Goal: Task Accomplishment & Management: Complete application form

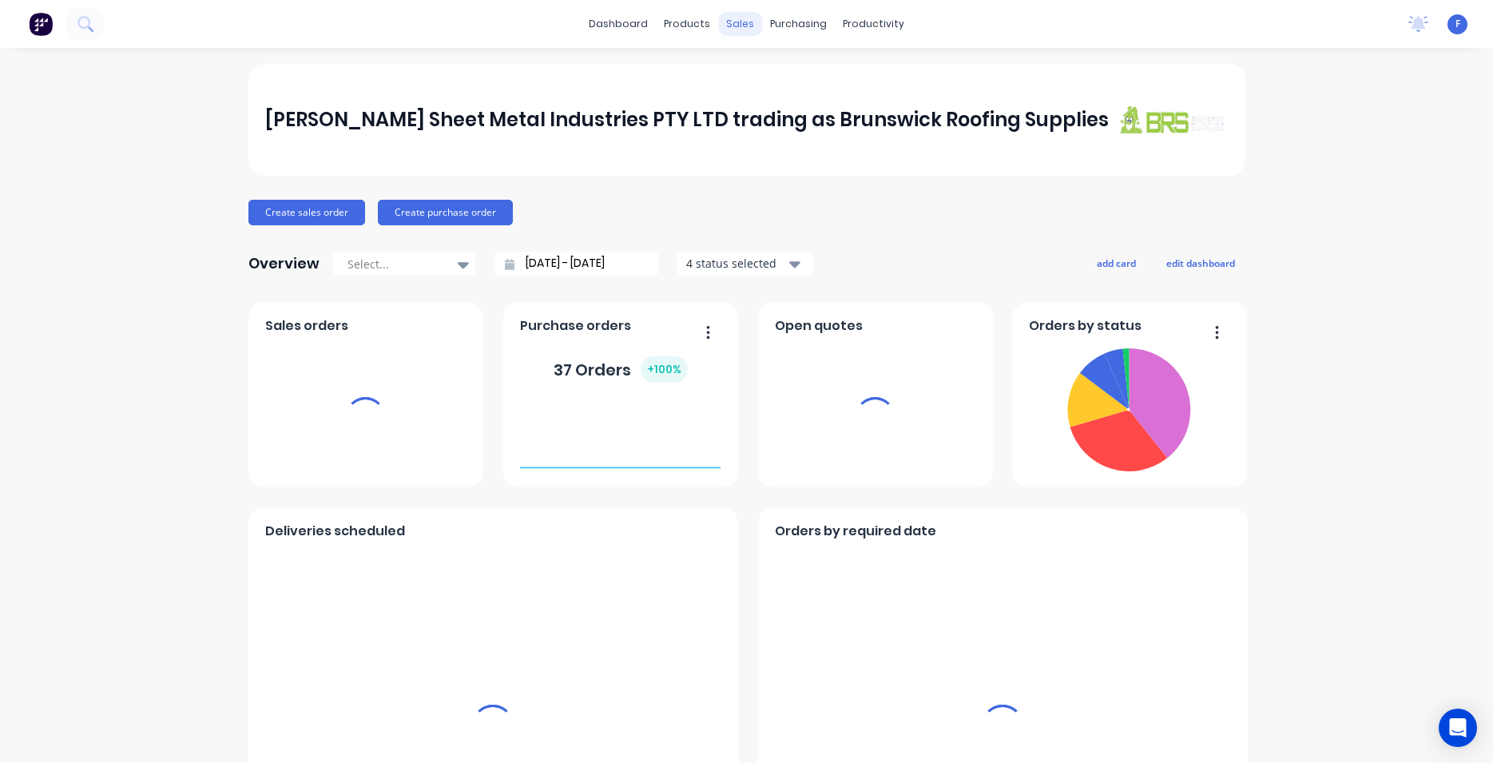
click at [737, 26] on div "sales" at bounding box center [740, 24] width 44 height 24
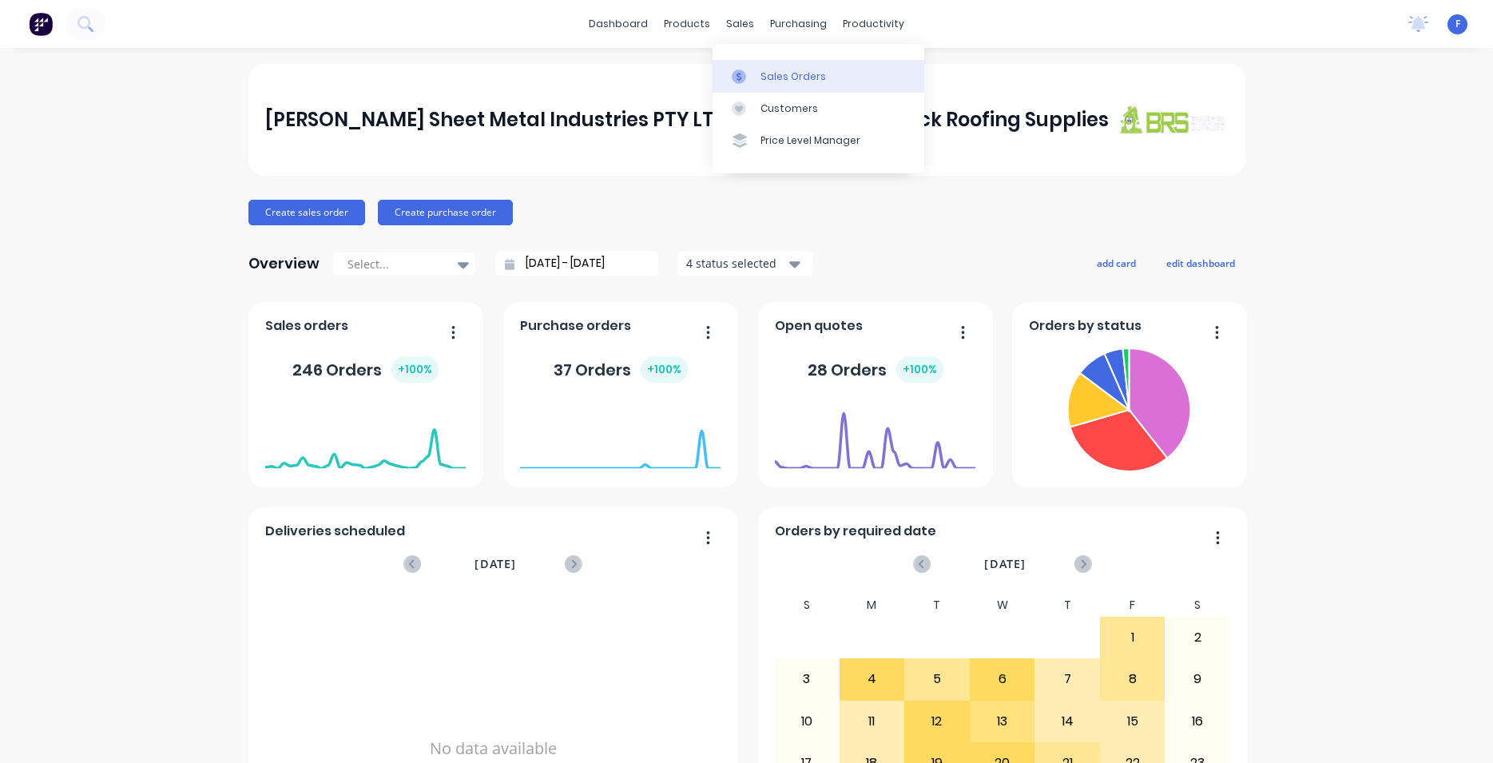
click at [769, 70] on div "Sales Orders" at bounding box center [794, 77] width 66 height 14
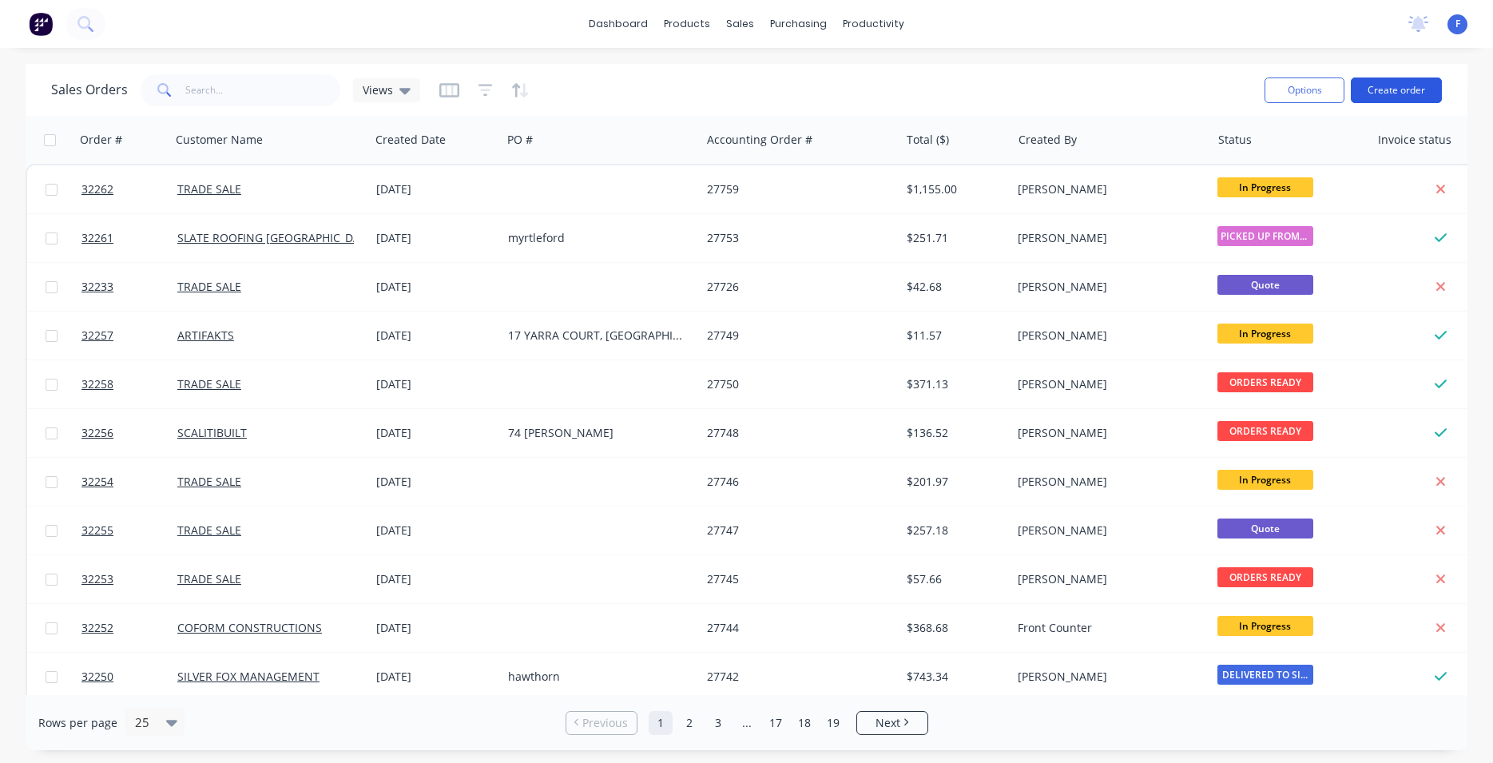
click at [1375, 95] on button "Create order" at bounding box center [1396, 91] width 91 height 26
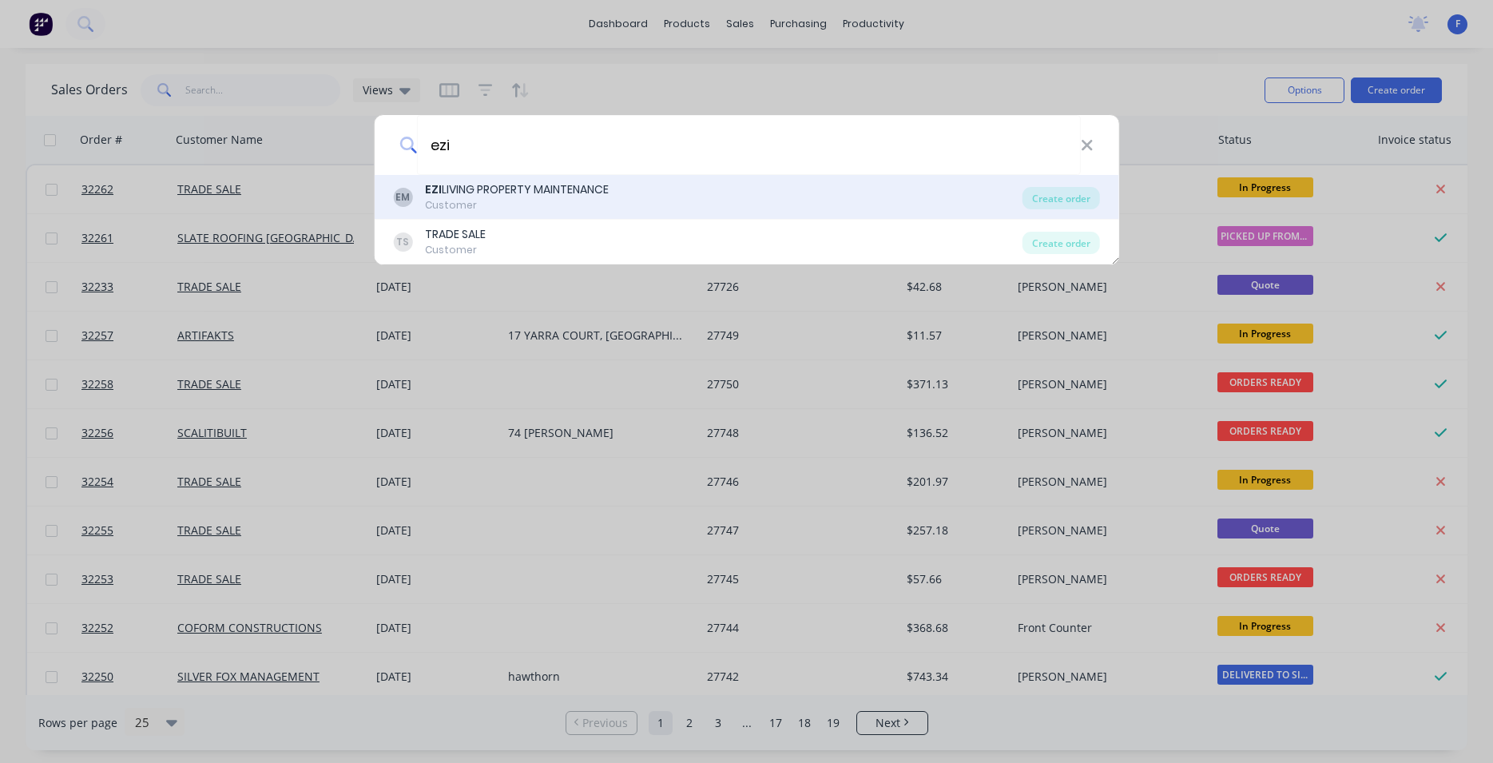
type input "ezi"
click at [505, 205] on div "Customer" at bounding box center [517, 205] width 184 height 14
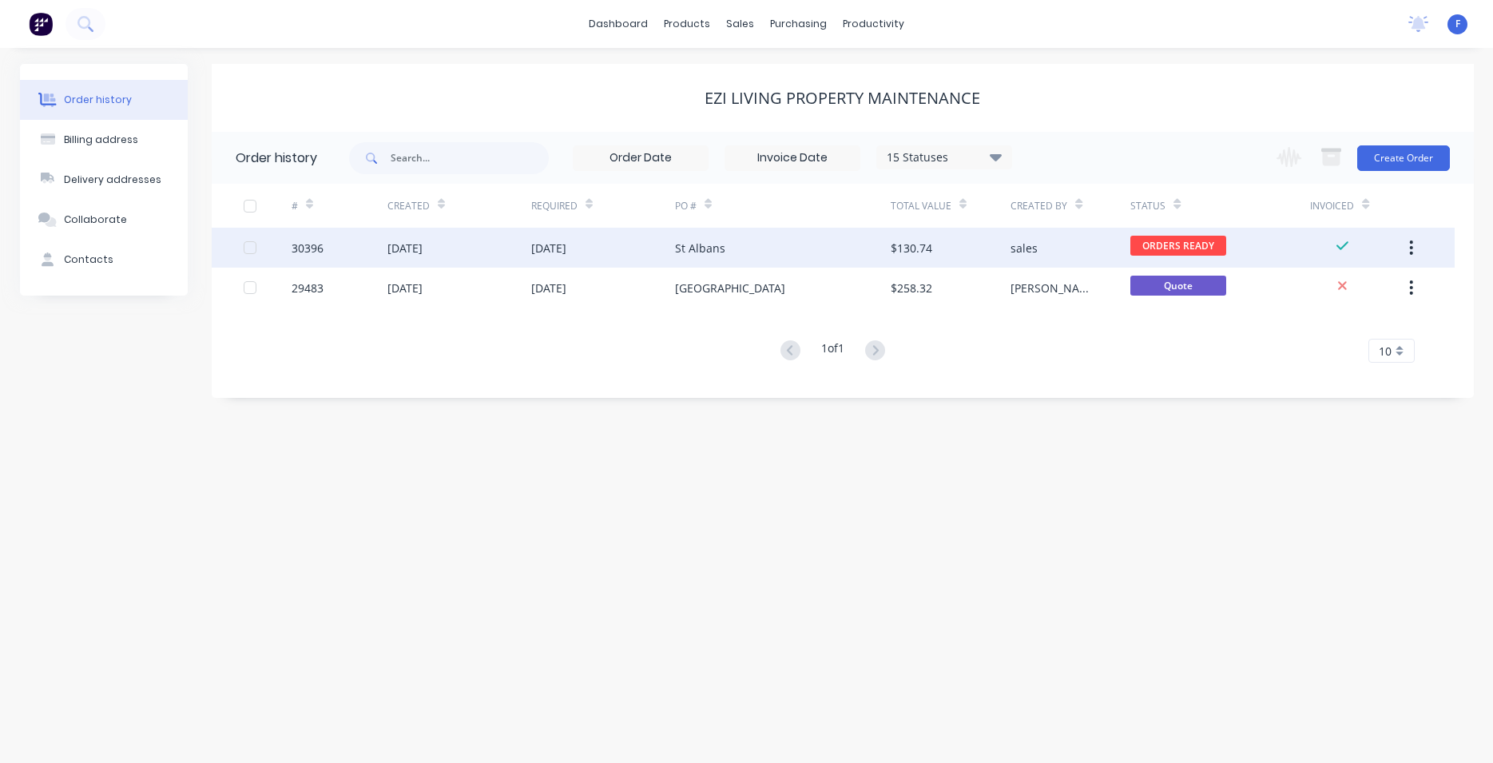
click at [910, 240] on div "$130.74" at bounding box center [912, 248] width 42 height 17
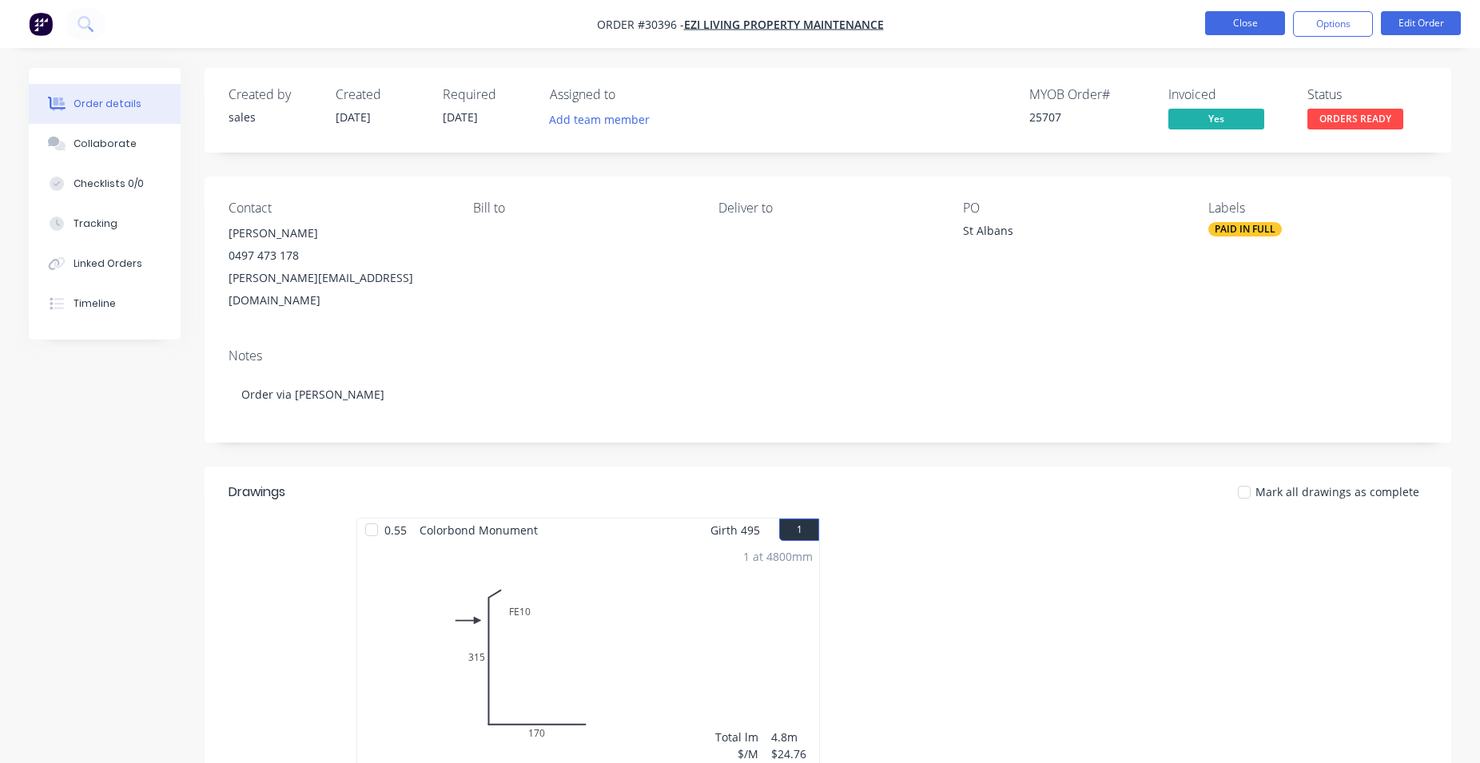
click at [1239, 28] on button "Close" at bounding box center [1245, 23] width 80 height 24
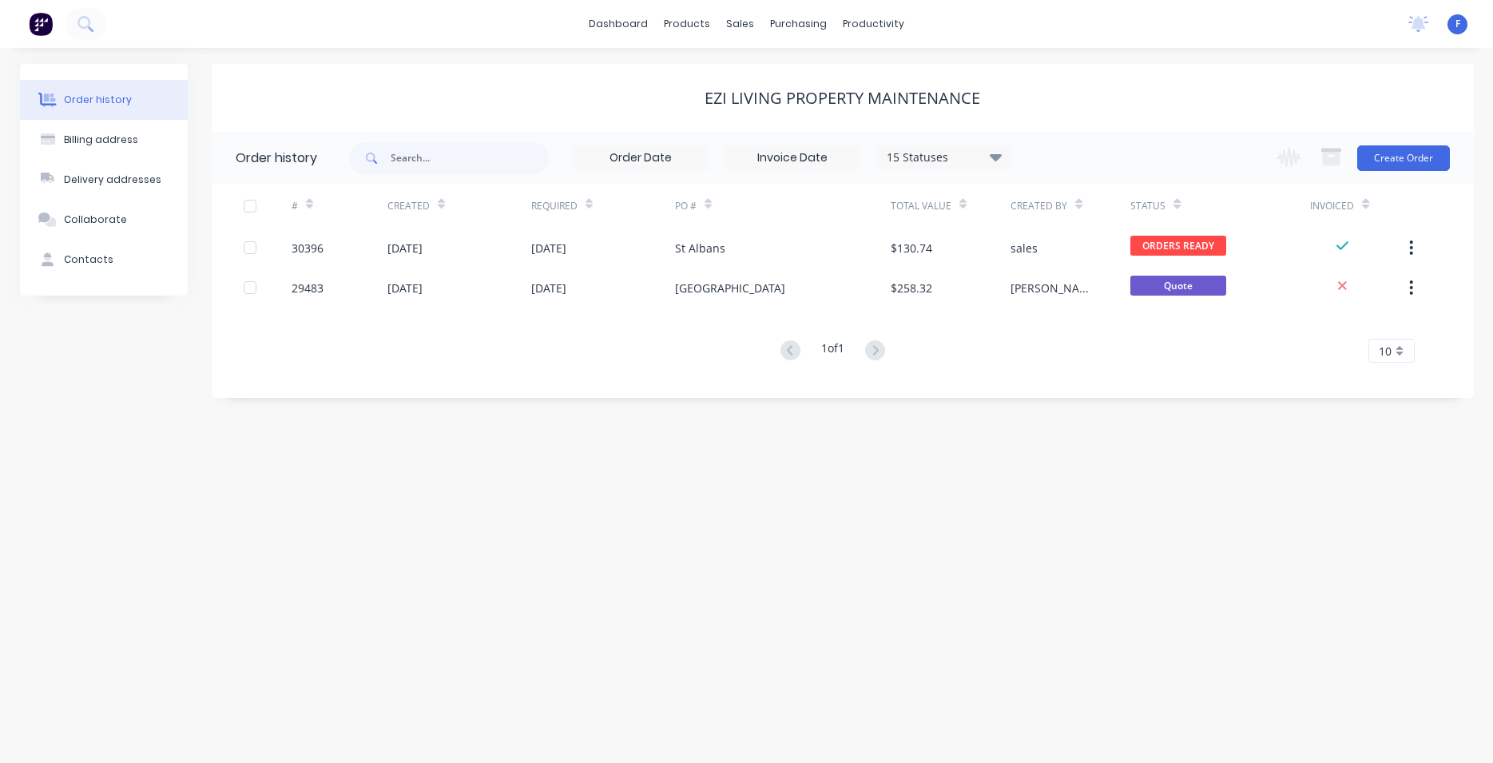
click at [995, 157] on icon at bounding box center [995, 156] width 12 height 7
click at [1076, 341] on label at bounding box center [1076, 341] width 0 height 0
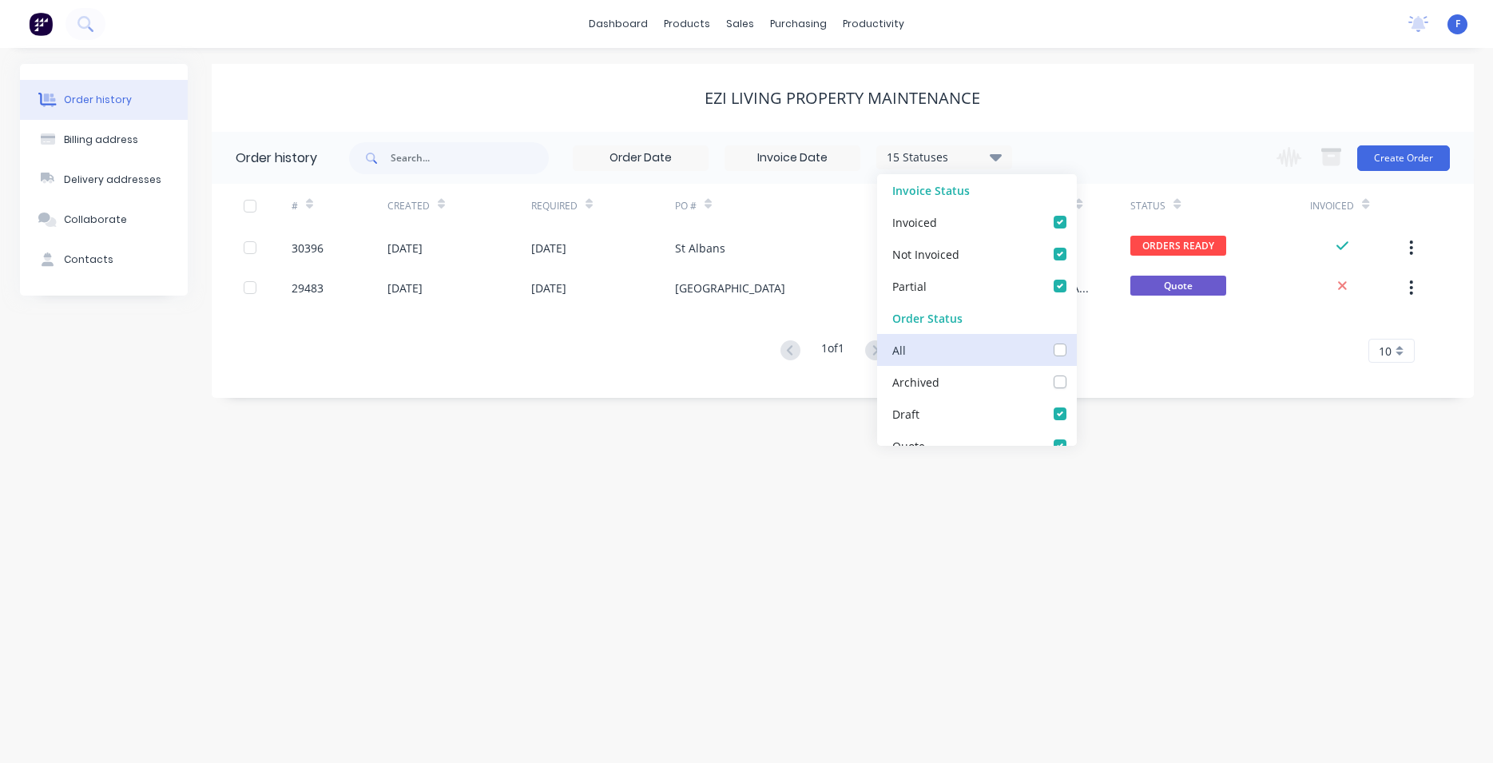
click at [1076, 353] on input "checkbox" at bounding box center [1082, 348] width 13 height 15
checkbox input "true"
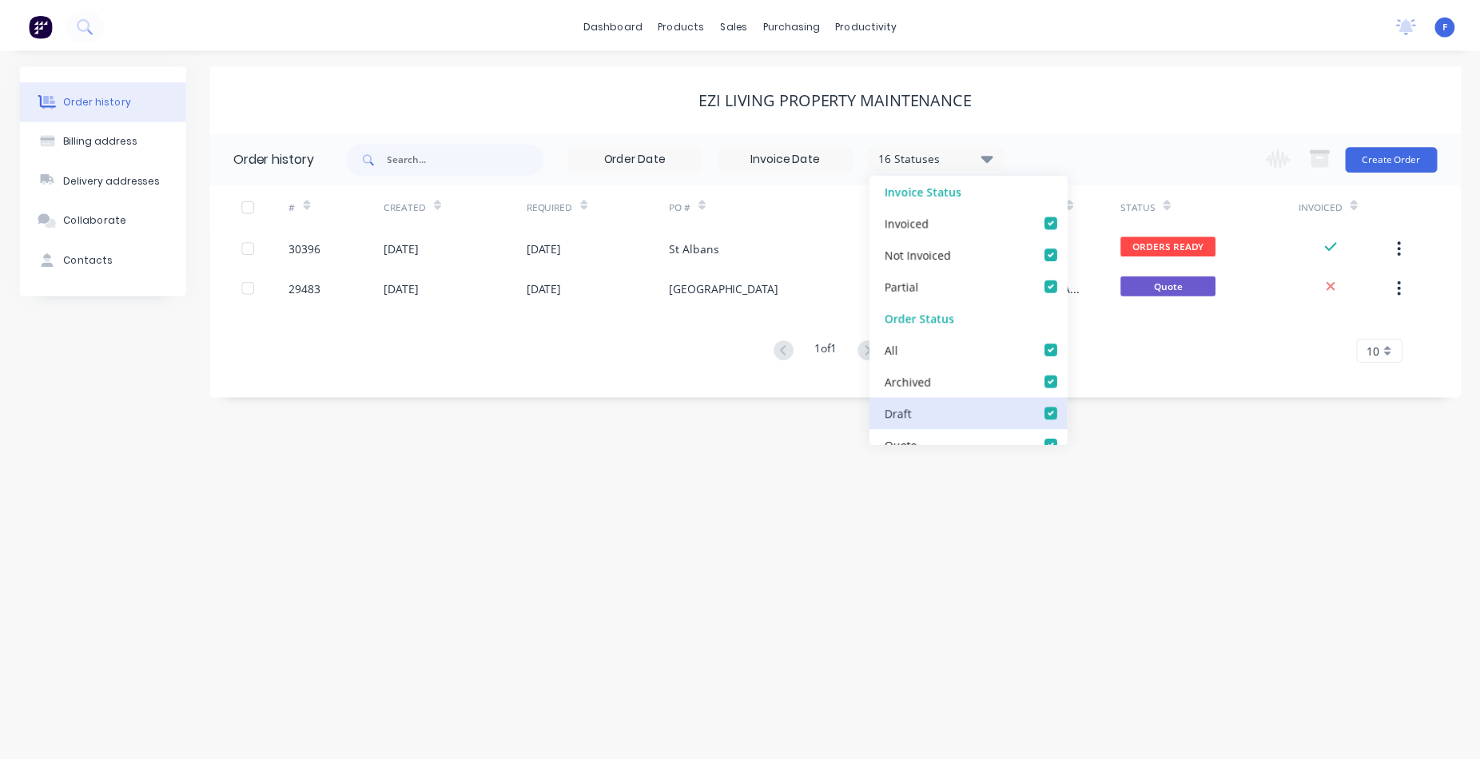
scroll to position [0, 12]
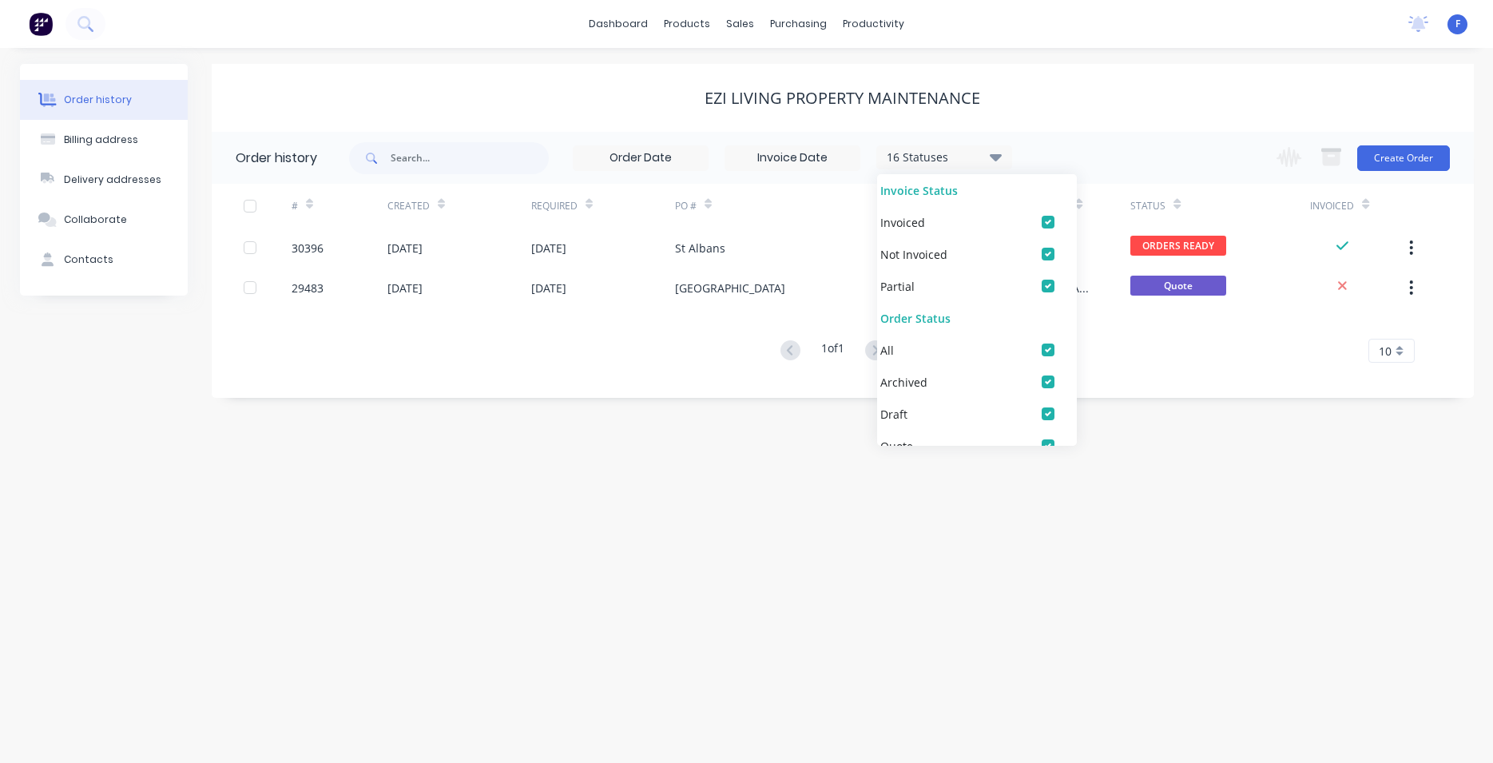
click at [682, 517] on div "Order history Billing address Delivery addresses Collaborate Contacts EZI LIVIN…" at bounding box center [746, 405] width 1493 height 715
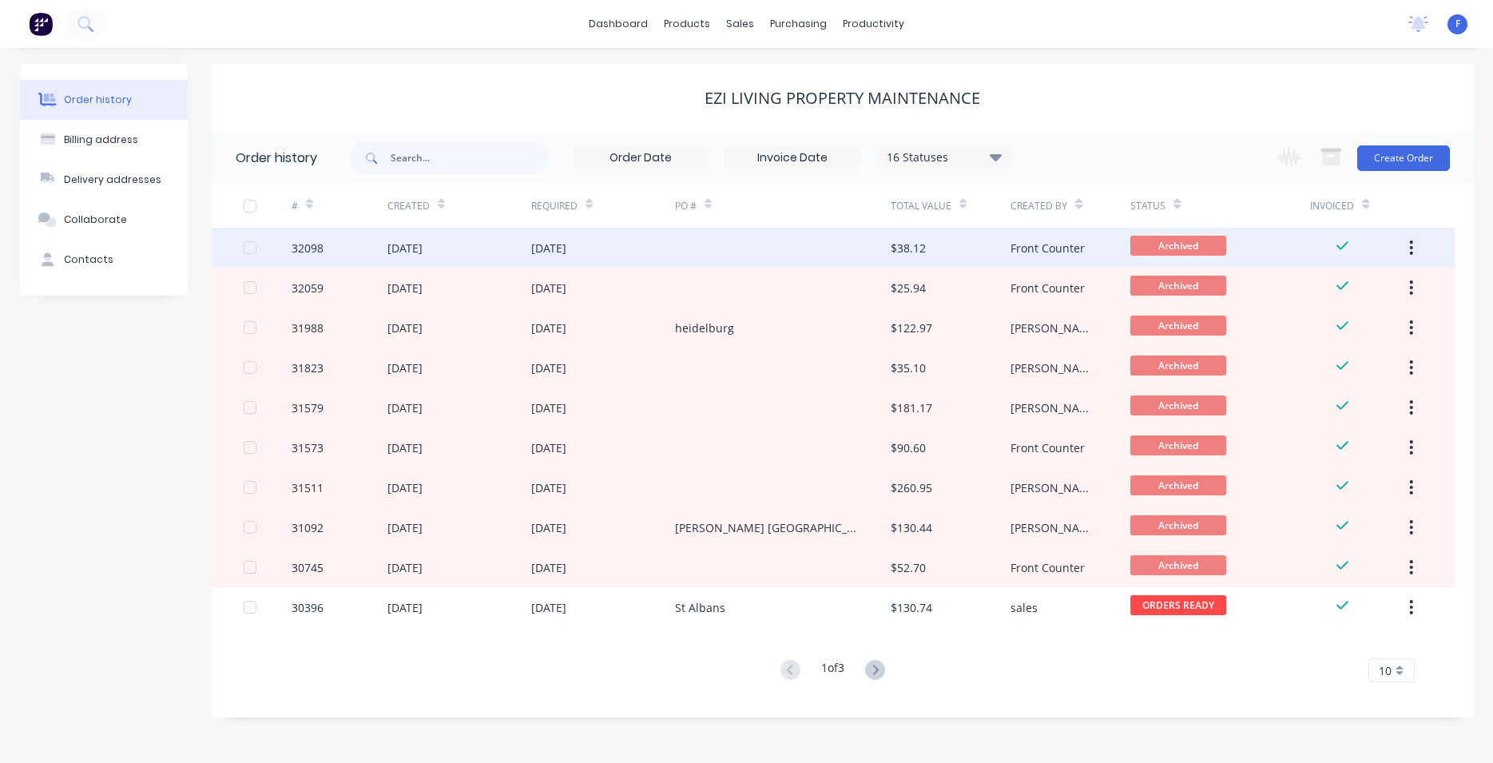
click at [819, 249] on div at bounding box center [783, 248] width 216 height 40
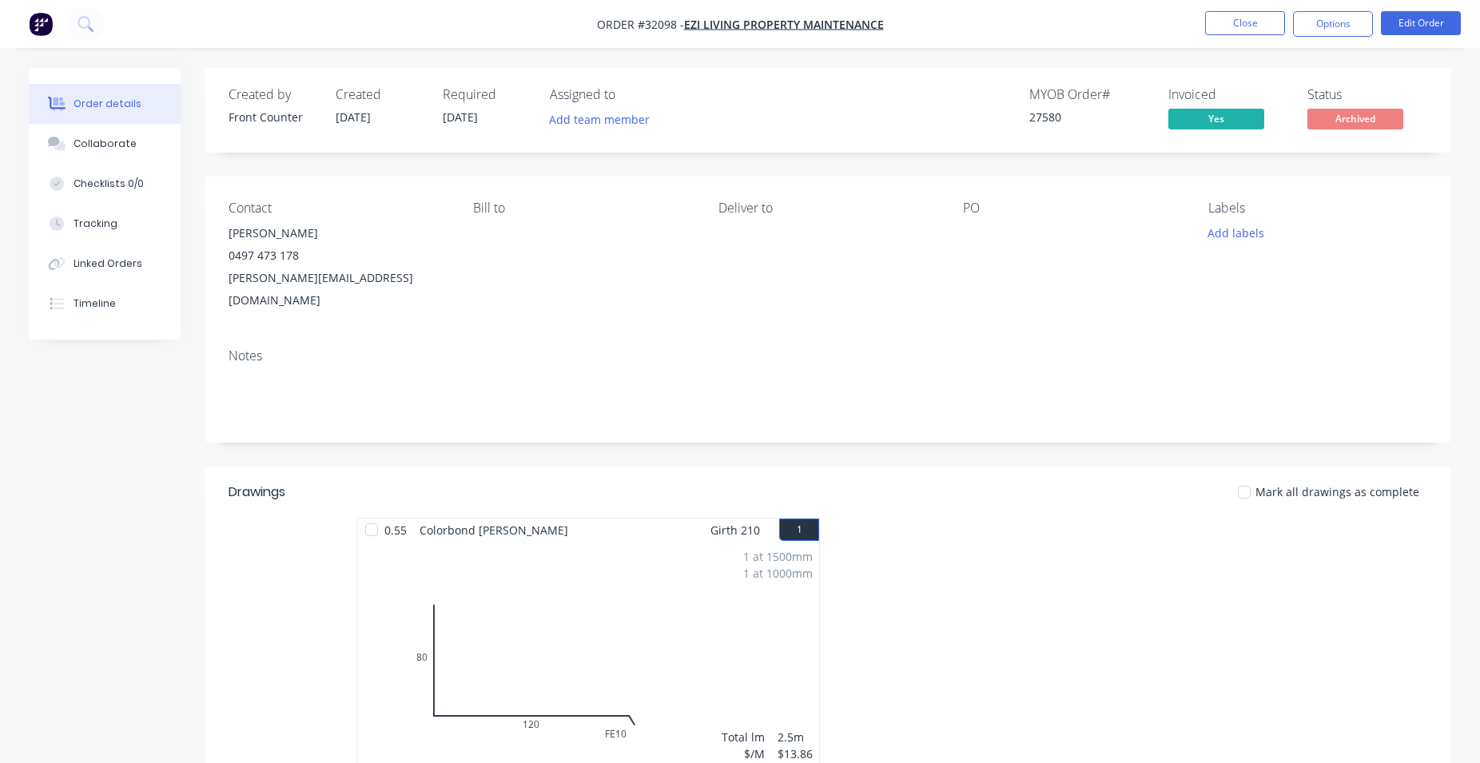
click at [1195, 26] on ul "Close Options Edit Order" at bounding box center [1333, 24] width 294 height 26
click at [1215, 26] on button "Close" at bounding box center [1245, 23] width 80 height 24
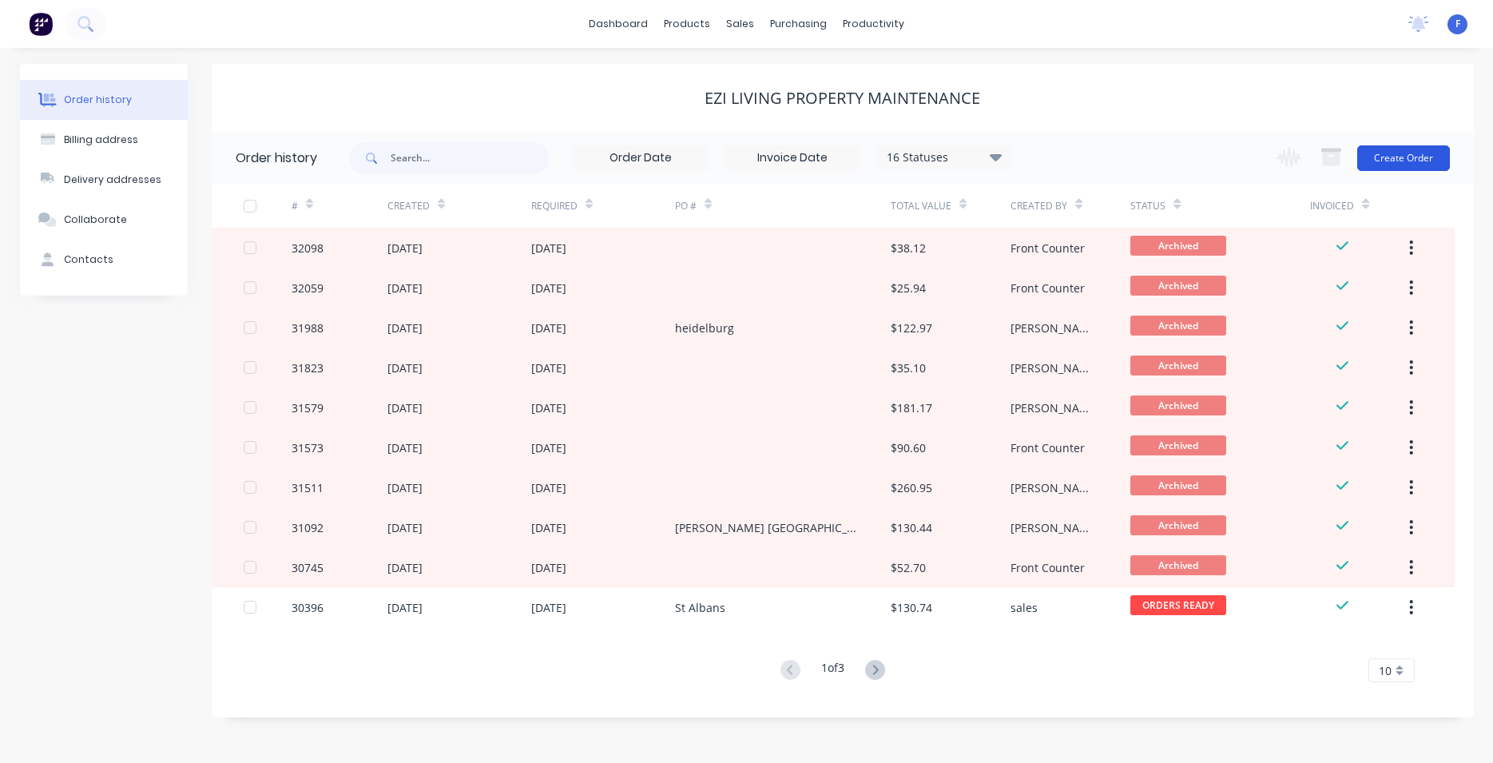
click at [1387, 161] on button "Create Order" at bounding box center [1404, 158] width 93 height 26
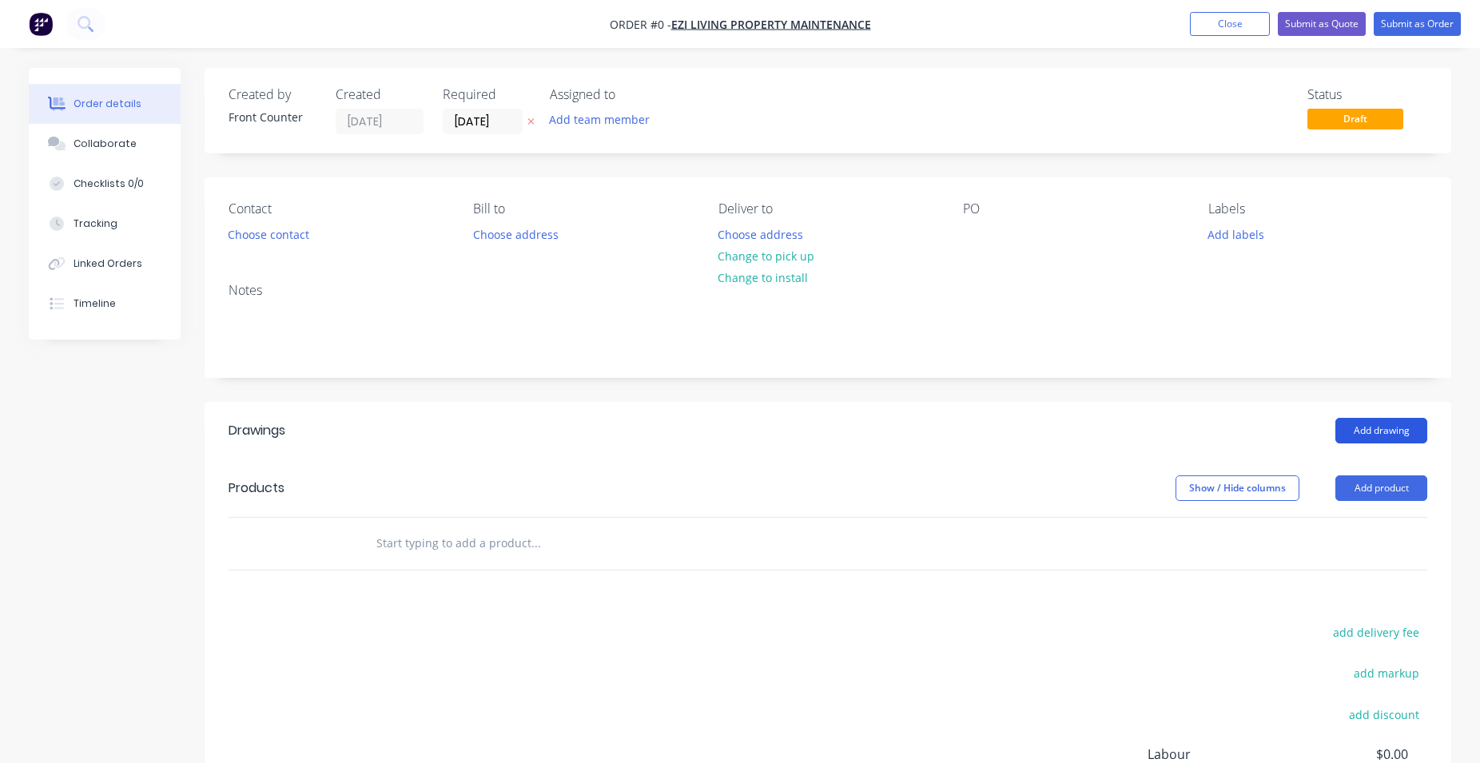
click at [1390, 424] on button "Add drawing" at bounding box center [1381, 431] width 92 height 26
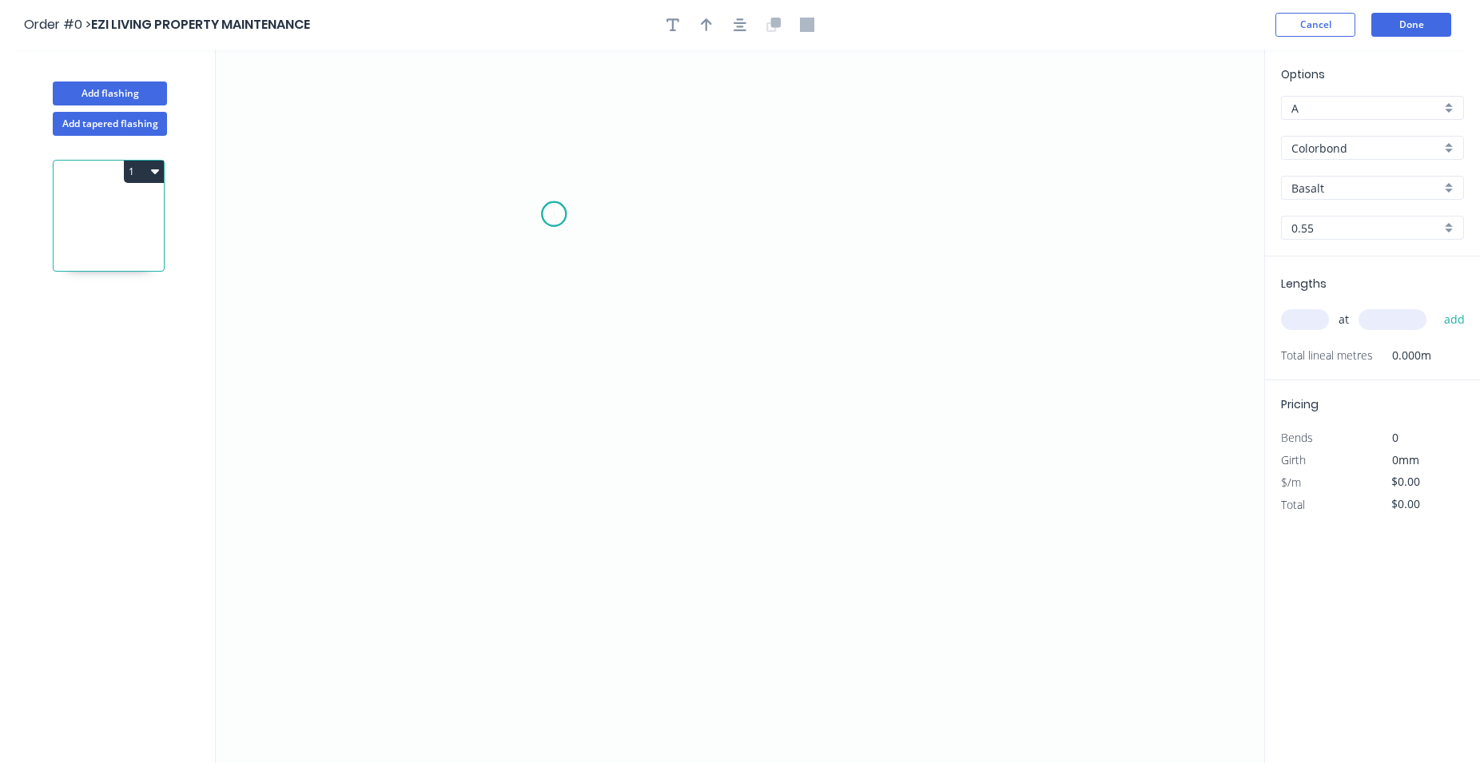
click at [554, 214] on icon "0" at bounding box center [740, 407] width 1048 height 714
click at [552, 499] on icon "0" at bounding box center [740, 407] width 1048 height 714
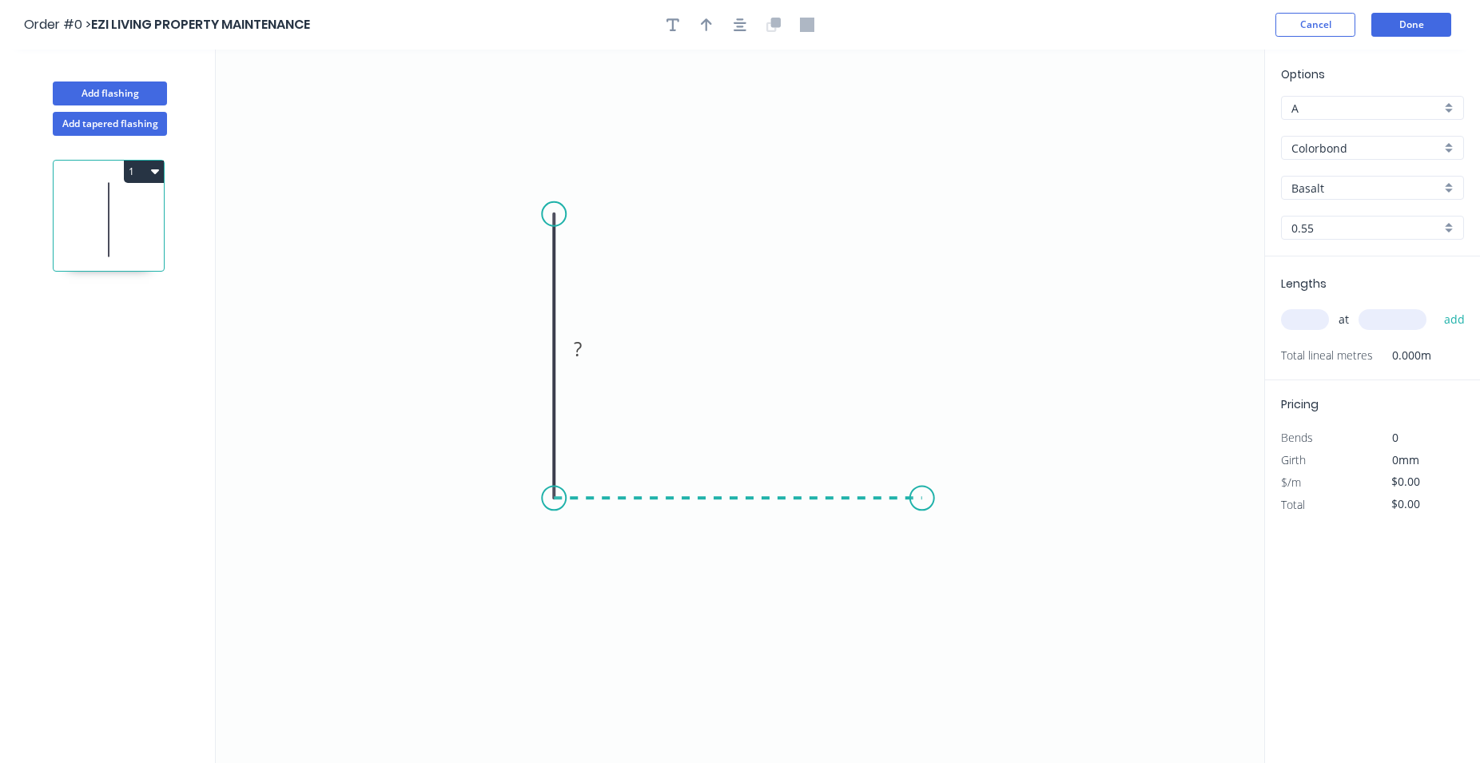
click at [923, 493] on icon "0 ?" at bounding box center [740, 407] width 1048 height 714
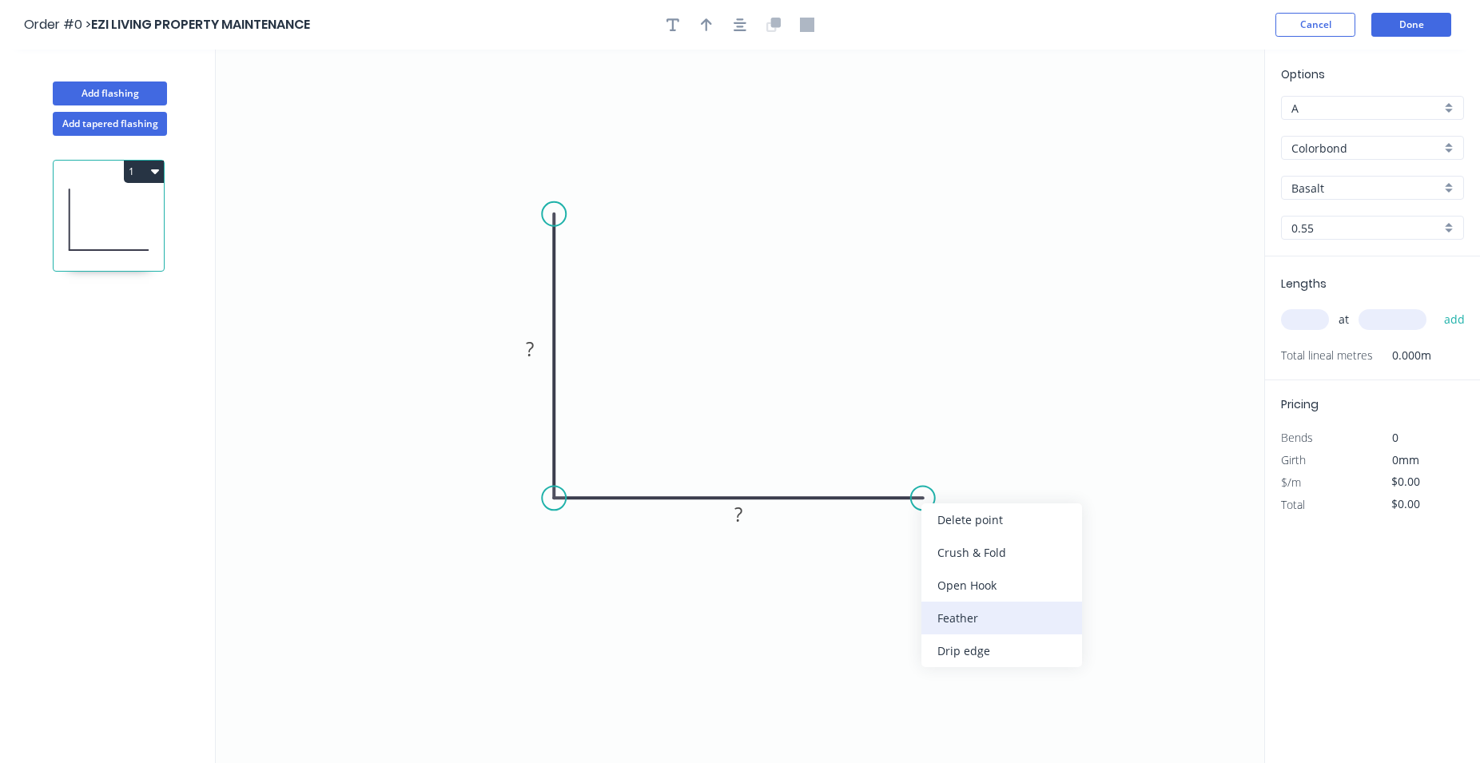
click at [973, 618] on div "Feather" at bounding box center [1001, 618] width 161 height 33
drag, startPoint x: 531, startPoint y: 352, endPoint x: 591, endPoint y: 356, distance: 60.1
click at [532, 351] on tspan "?" at bounding box center [530, 349] width 8 height 26
click at [745, 515] on rect at bounding box center [738, 515] width 32 height 22
type input "$15.61"
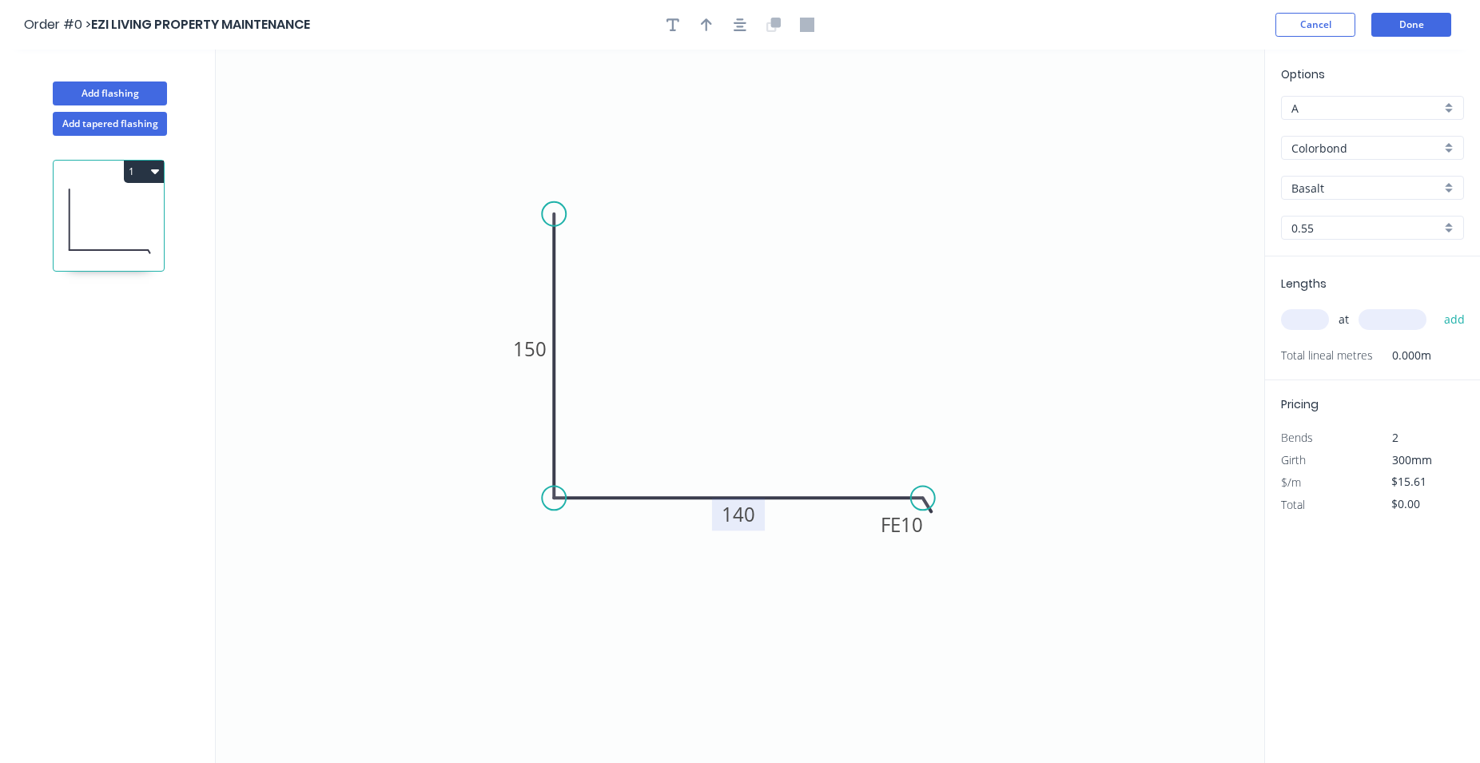
click at [1447, 187] on div "Basalt" at bounding box center [1372, 188] width 183 height 24
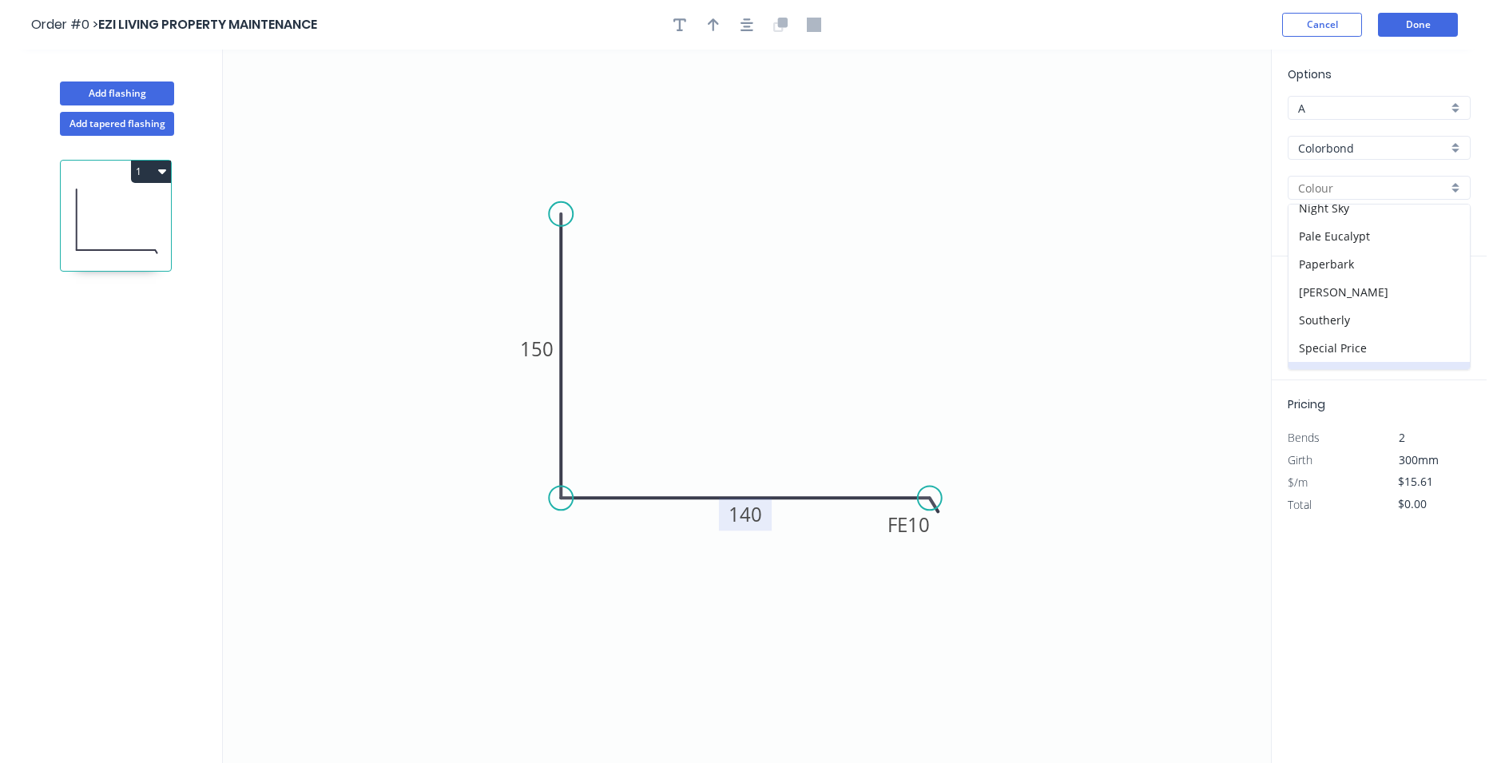
scroll to position [455, 0]
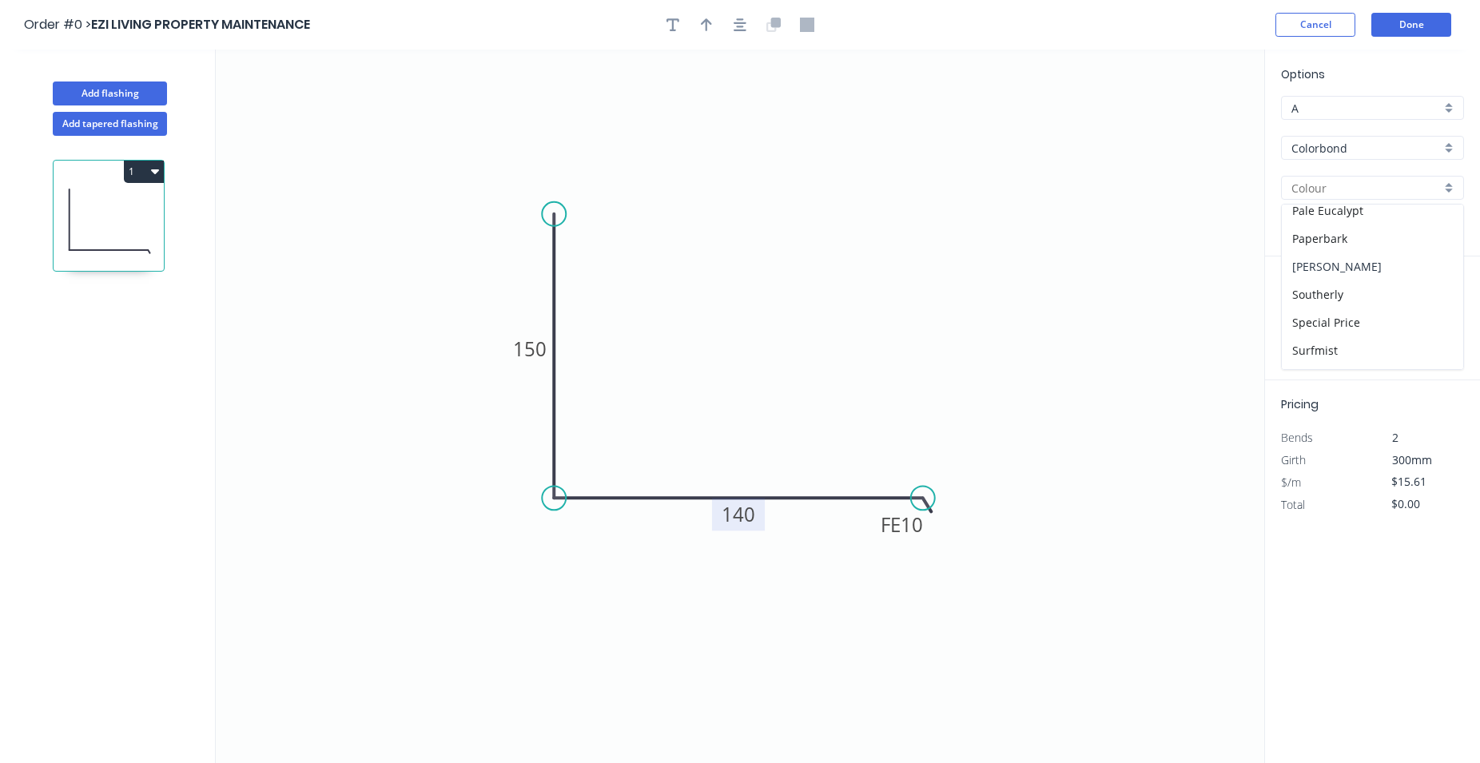
click at [1393, 269] on div "[PERSON_NAME]" at bounding box center [1372, 267] width 181 height 28
type input "[PERSON_NAME]"
click at [1316, 327] on input "text" at bounding box center [1305, 319] width 48 height 21
type input "3"
type input "1500"
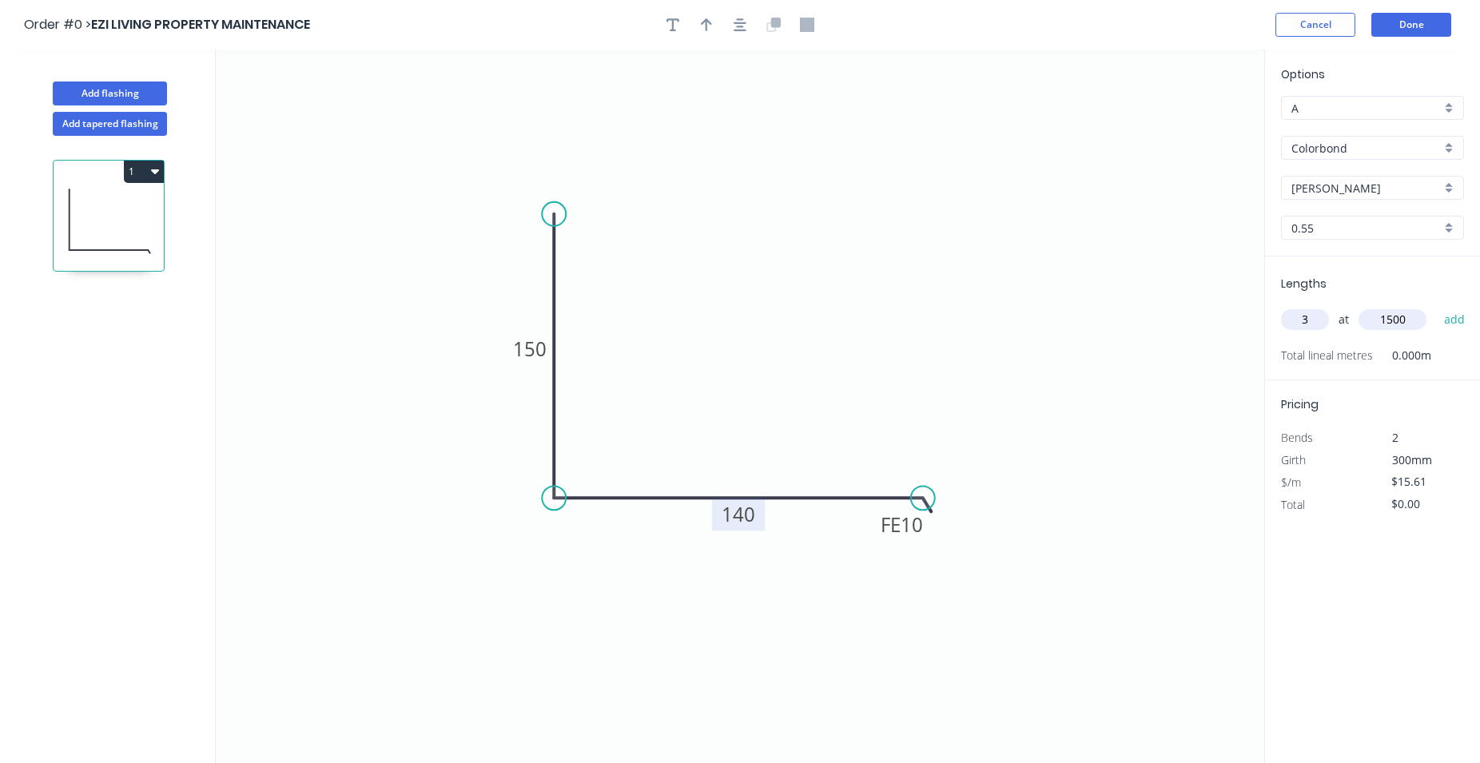
click at [1436, 306] on button "add" at bounding box center [1455, 319] width 38 height 27
type input "$70.25"
click at [698, 23] on button "button" at bounding box center [706, 25] width 24 height 24
drag, startPoint x: 1183, startPoint y: 124, endPoint x: 730, endPoint y: 386, distance: 522.7
click at [730, 386] on icon at bounding box center [730, 367] width 14 height 51
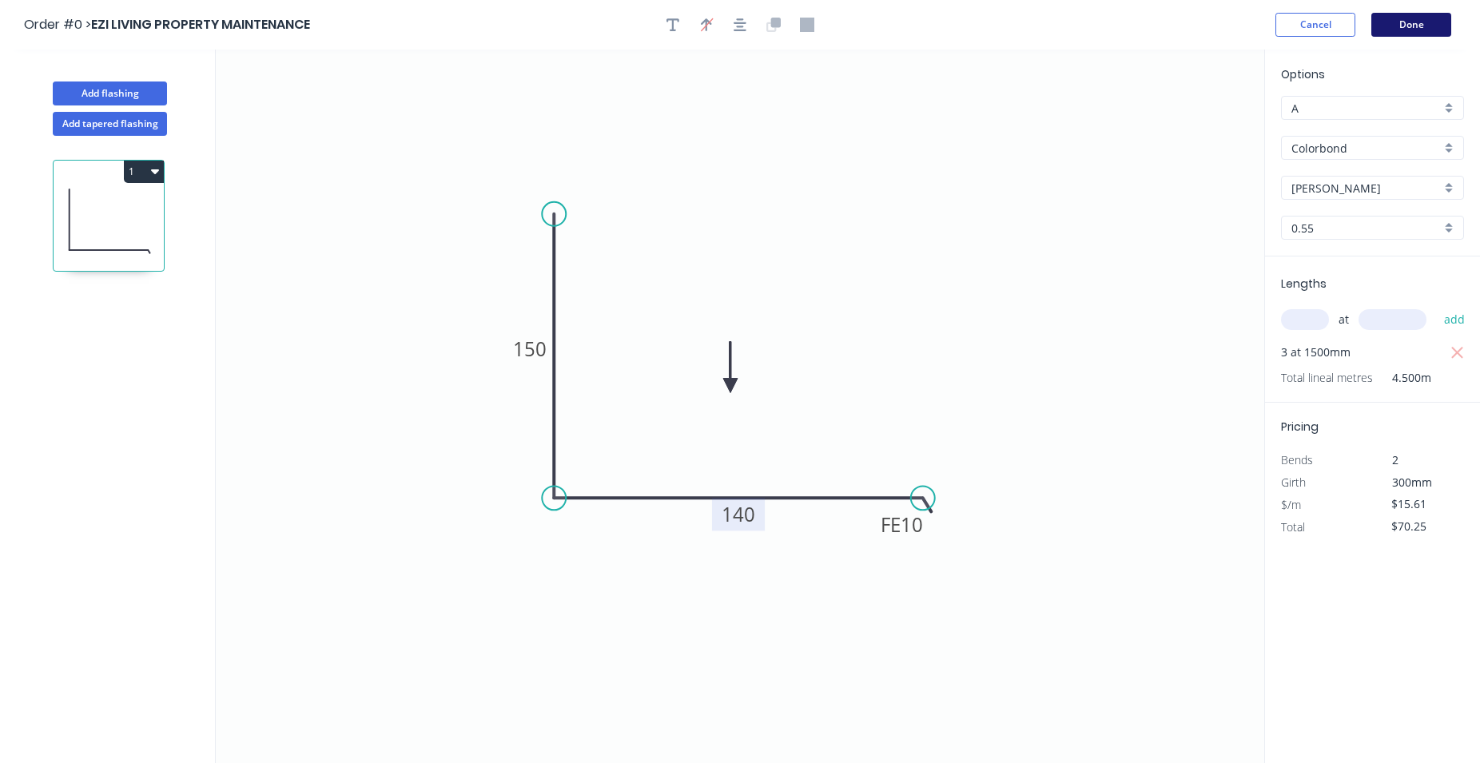
click at [1394, 31] on button "Done" at bounding box center [1411, 25] width 80 height 24
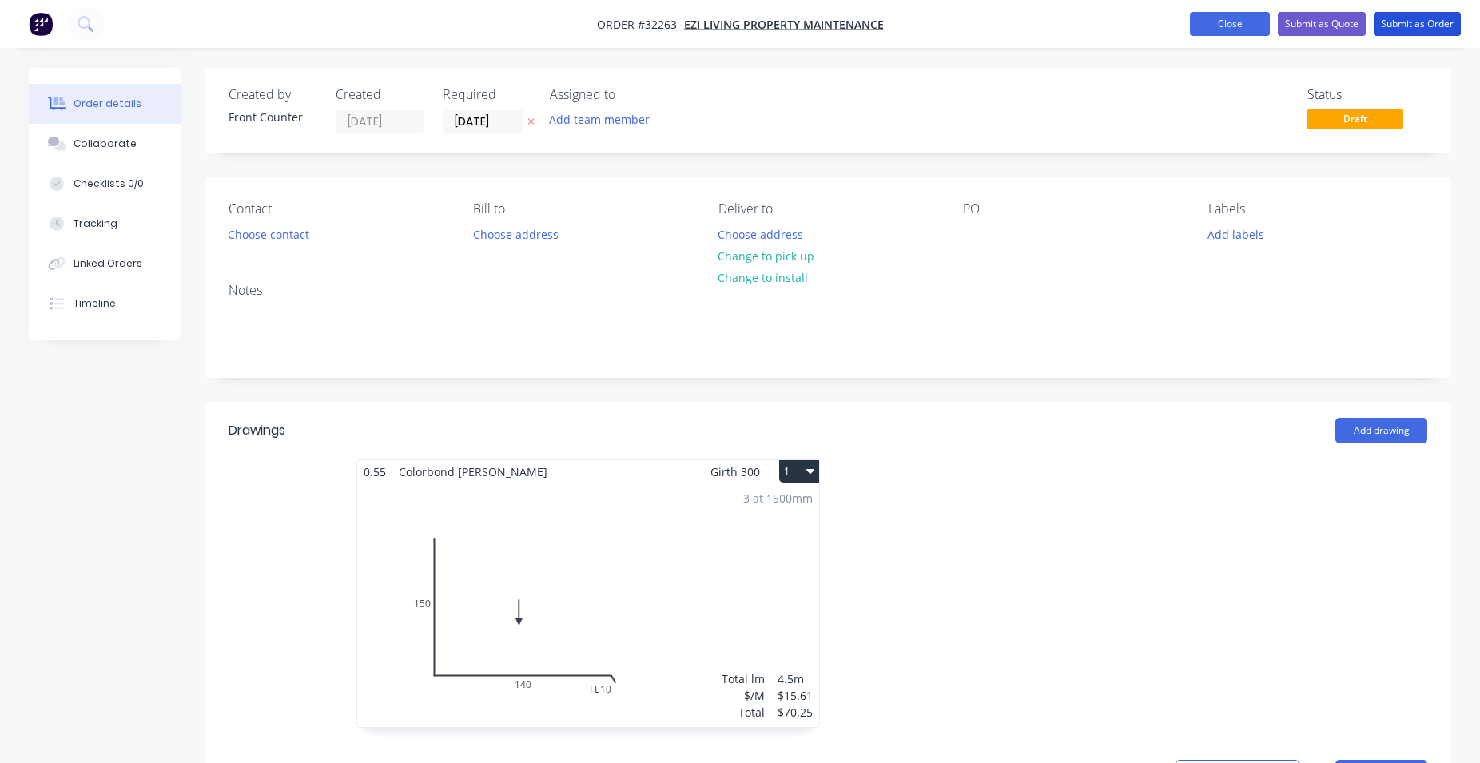
click at [1406, 25] on button "Submit as Order" at bounding box center [1417, 24] width 87 height 24
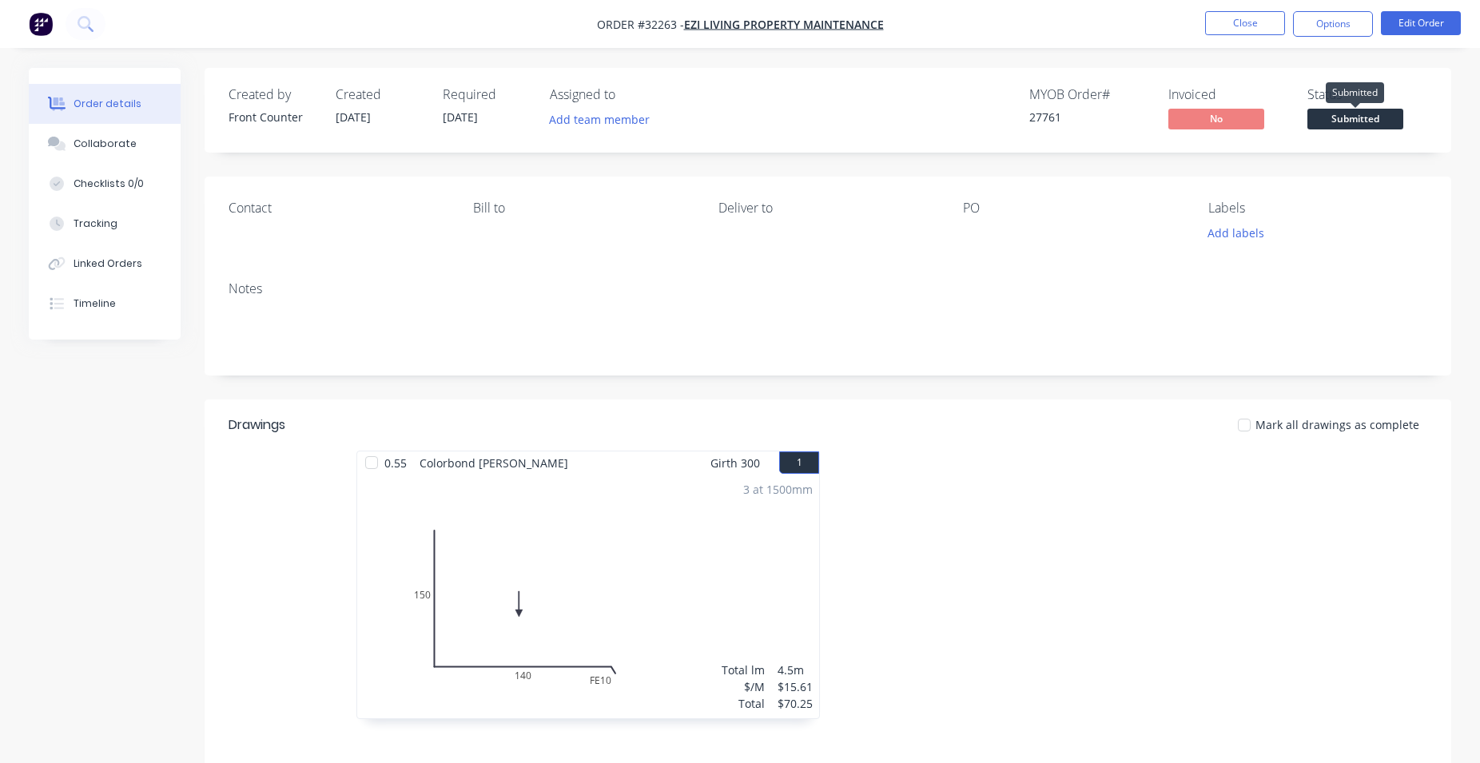
click at [1347, 121] on span "Submitted" at bounding box center [1355, 119] width 96 height 20
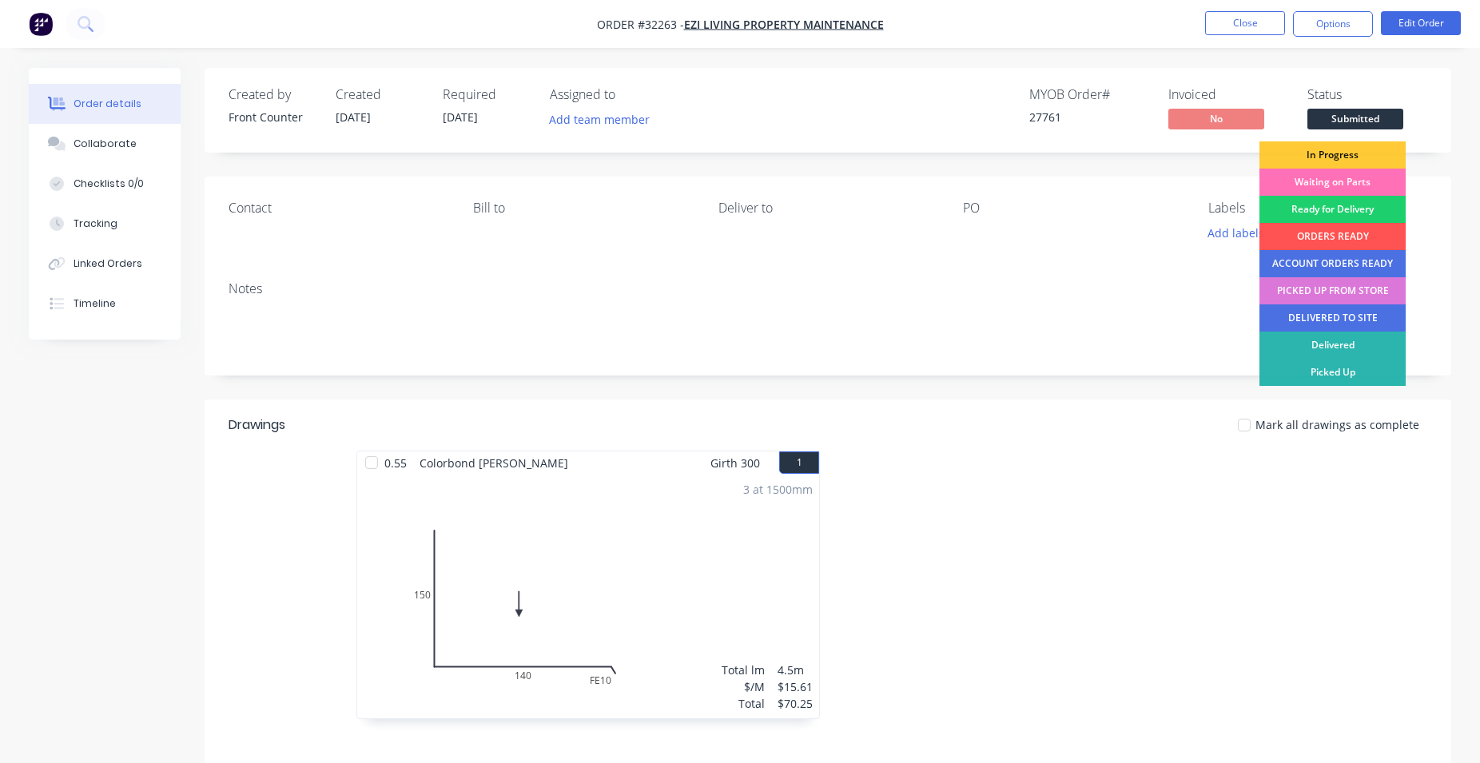
drag, startPoint x: 1315, startPoint y: 291, endPoint x: 1326, endPoint y: 211, distance: 80.6
click at [1315, 290] on div "PICKED UP FROM STORE" at bounding box center [1332, 290] width 146 height 27
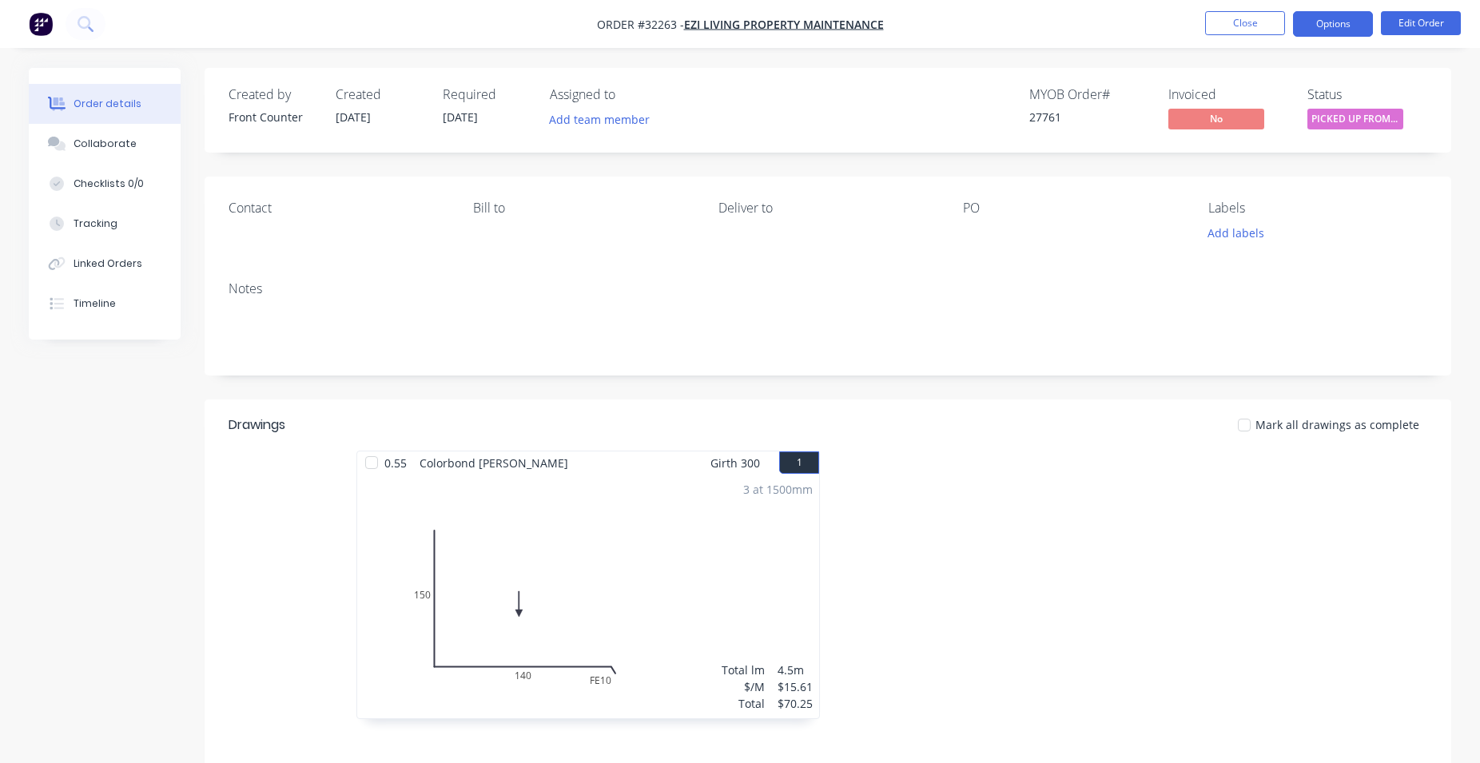
click at [1318, 23] on button "Options" at bounding box center [1333, 24] width 80 height 26
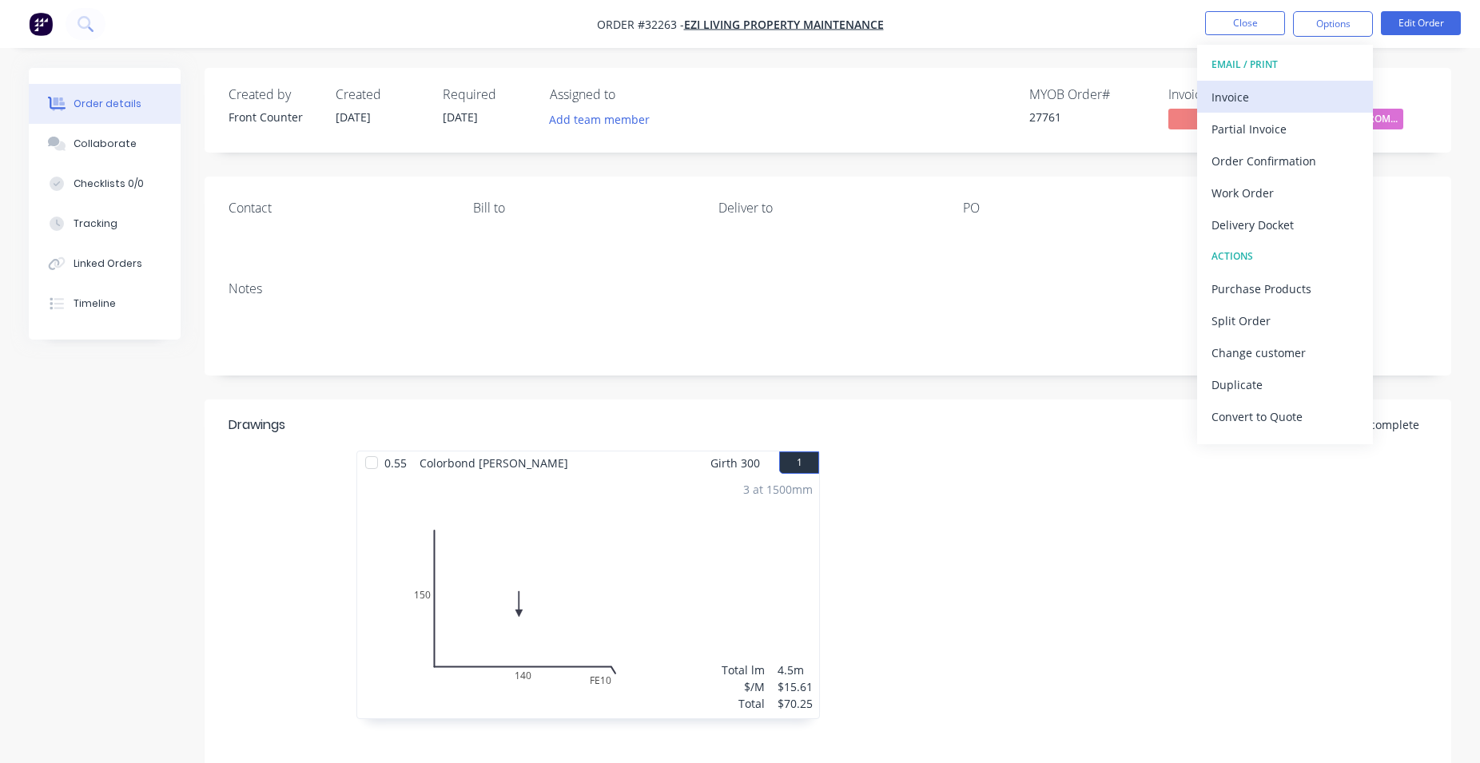
click at [1290, 101] on div "Invoice" at bounding box center [1284, 97] width 147 height 23
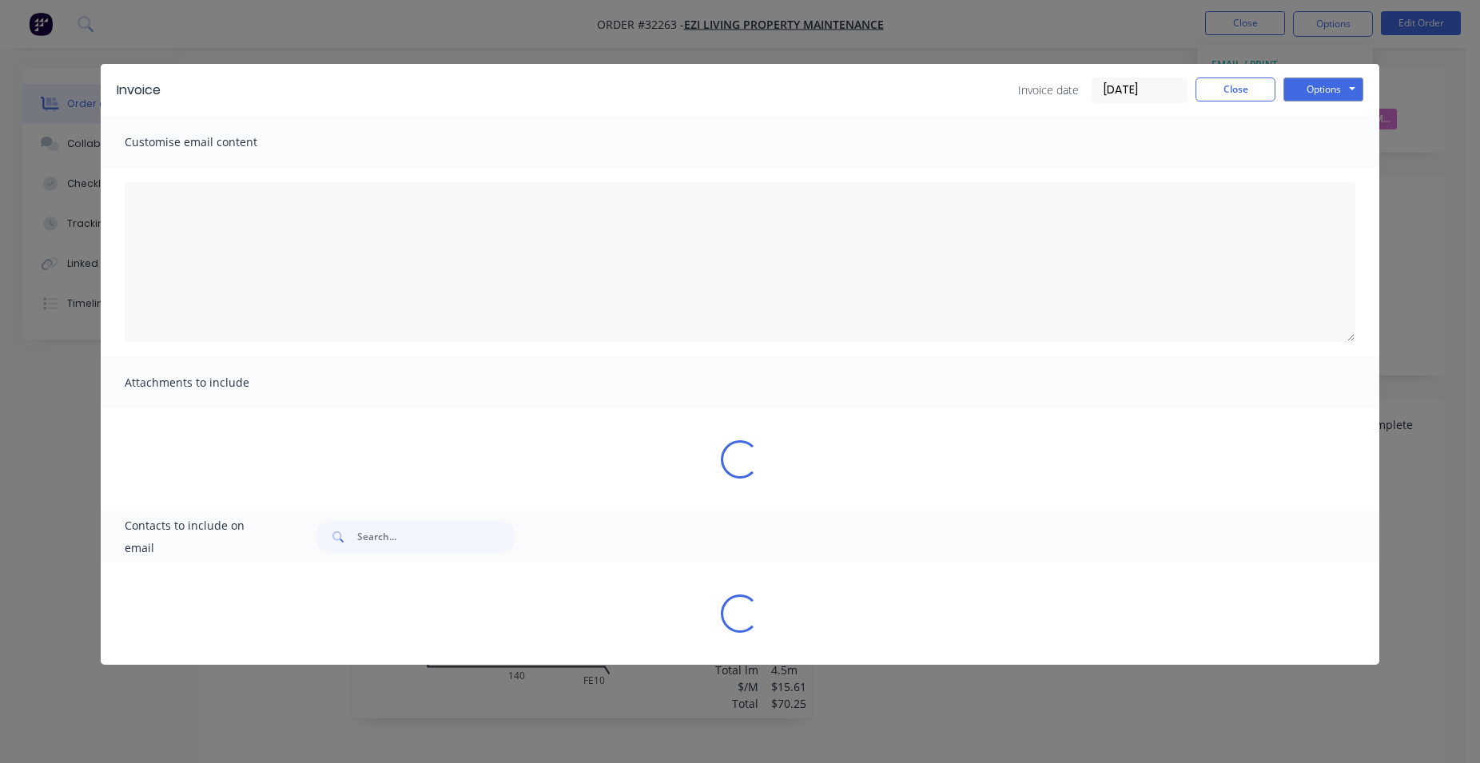
type textarea "A PDF copy of the order has been attached to this email. To view your order onl…"
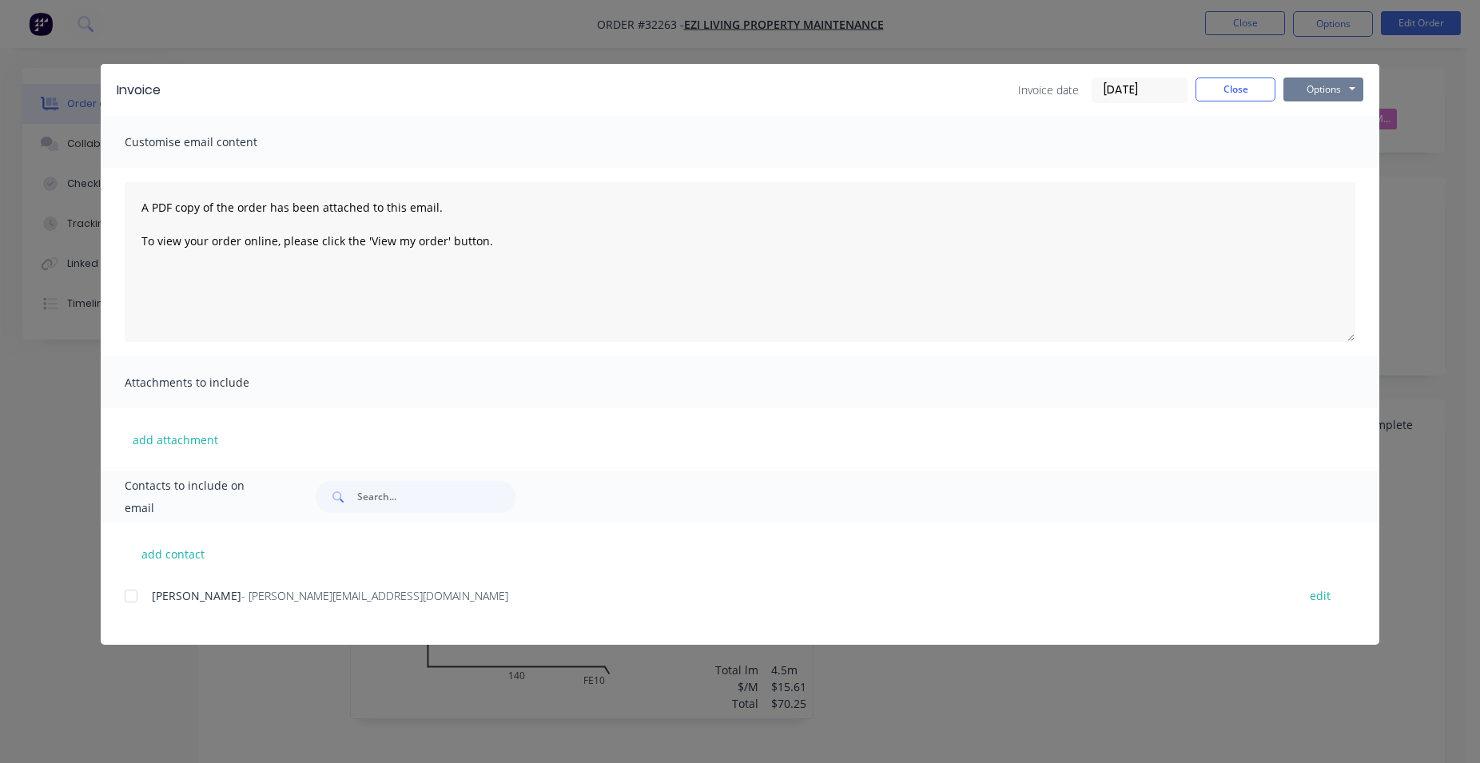
click at [1306, 90] on button "Options" at bounding box center [1323, 90] width 80 height 24
click at [1325, 137] on button "Print" at bounding box center [1334, 144] width 102 height 26
click at [1254, 83] on button "Close" at bounding box center [1235, 90] width 80 height 24
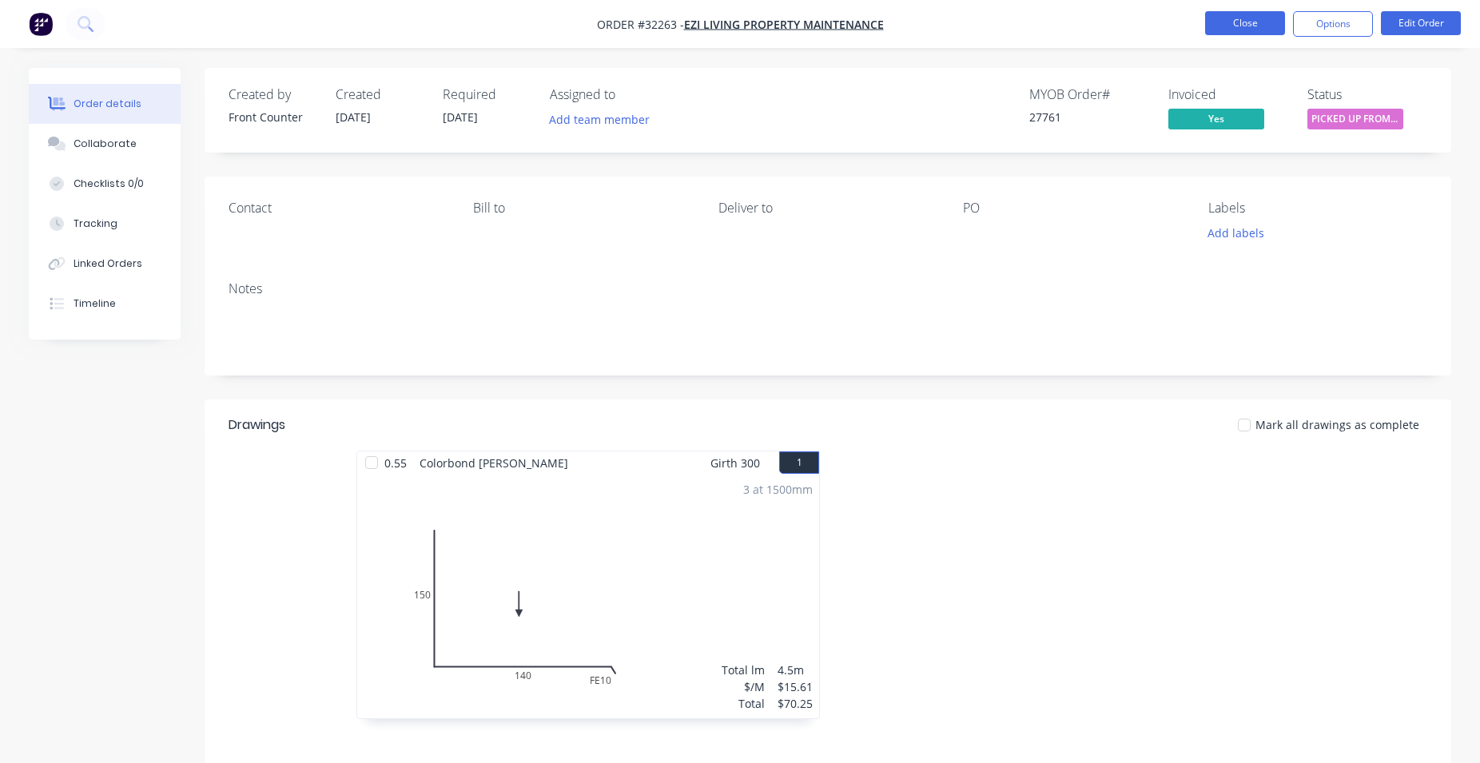
click at [1253, 22] on button "Close" at bounding box center [1245, 23] width 80 height 24
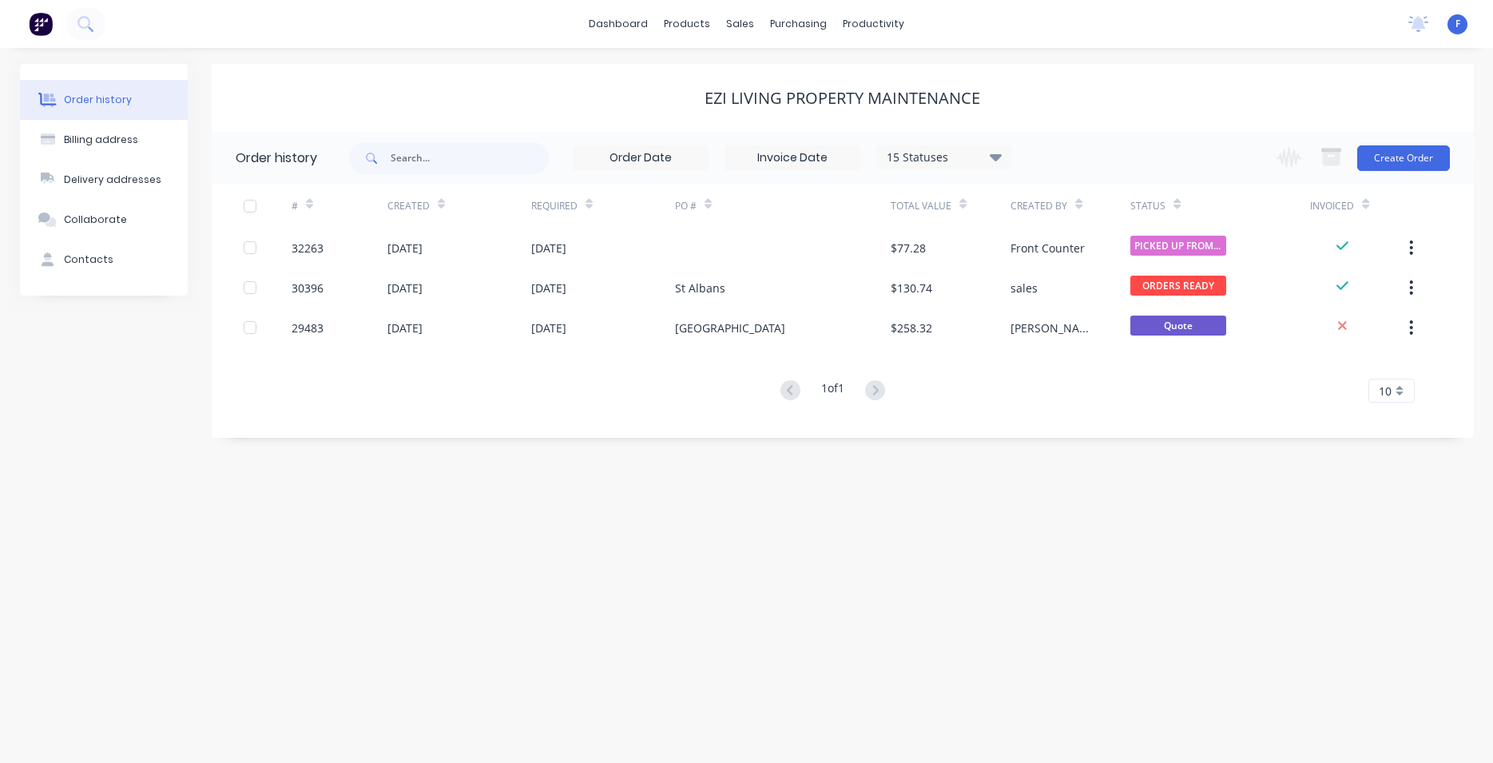
click at [44, 27] on img at bounding box center [41, 24] width 24 height 24
